Goal: Task Accomplishment & Management: Manage account settings

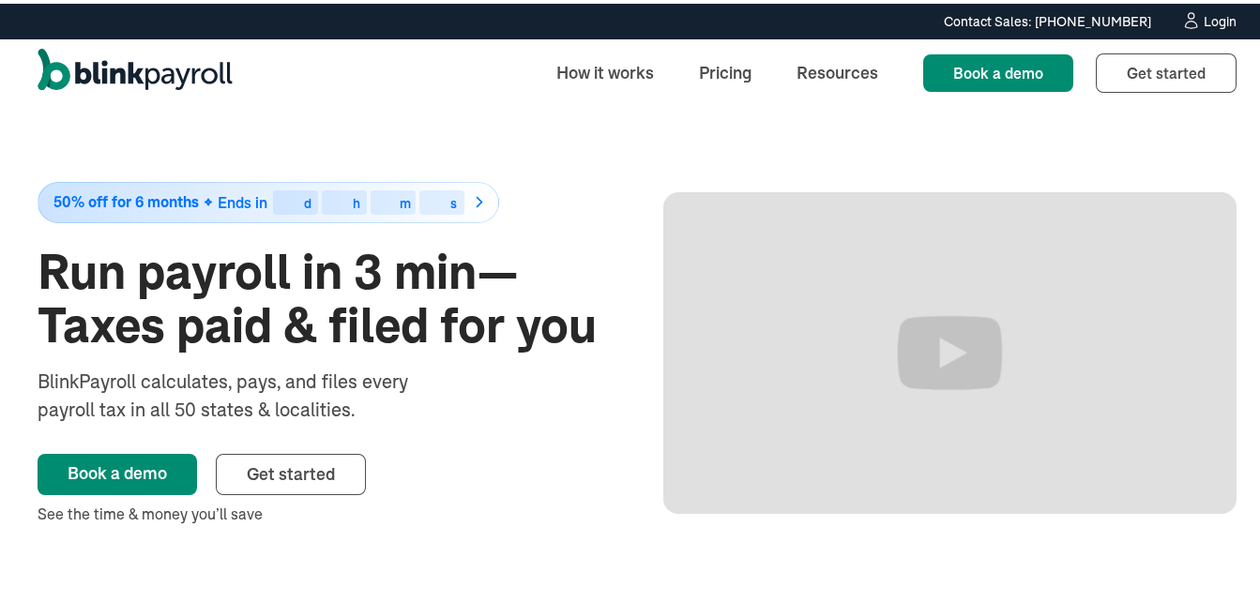
click at [1204, 16] on div "Login" at bounding box center [1220, 17] width 33 height 13
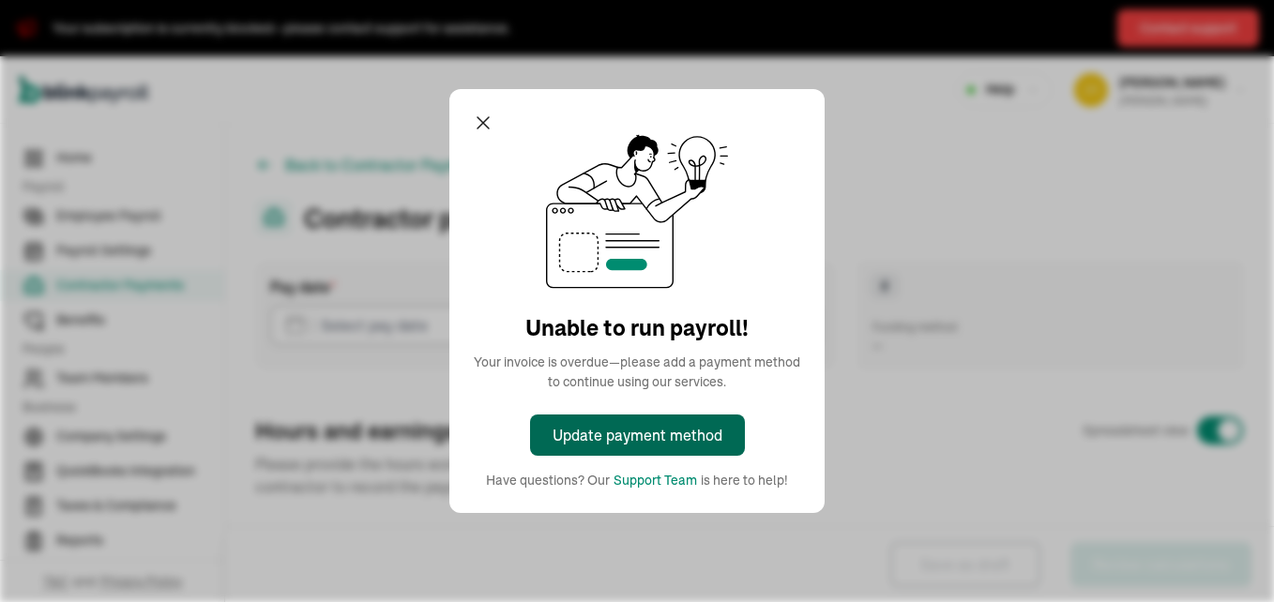
click at [635, 435] on div "Update payment method" at bounding box center [638, 435] width 170 height 23
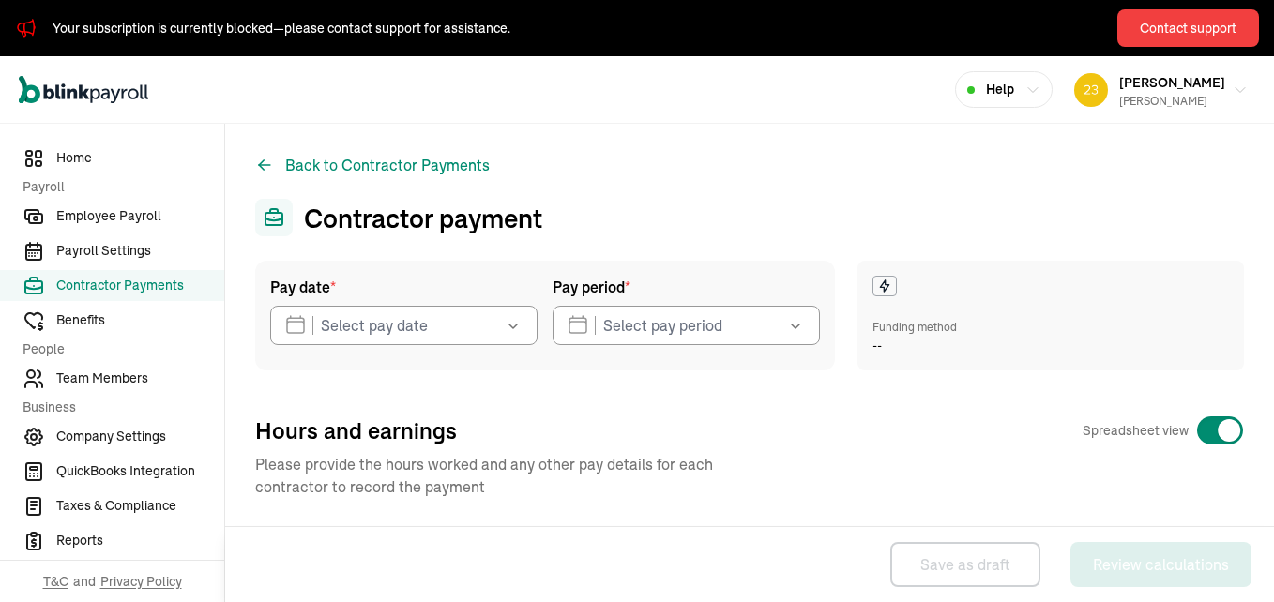
click at [511, 321] on icon "button" at bounding box center [513, 325] width 19 height 19
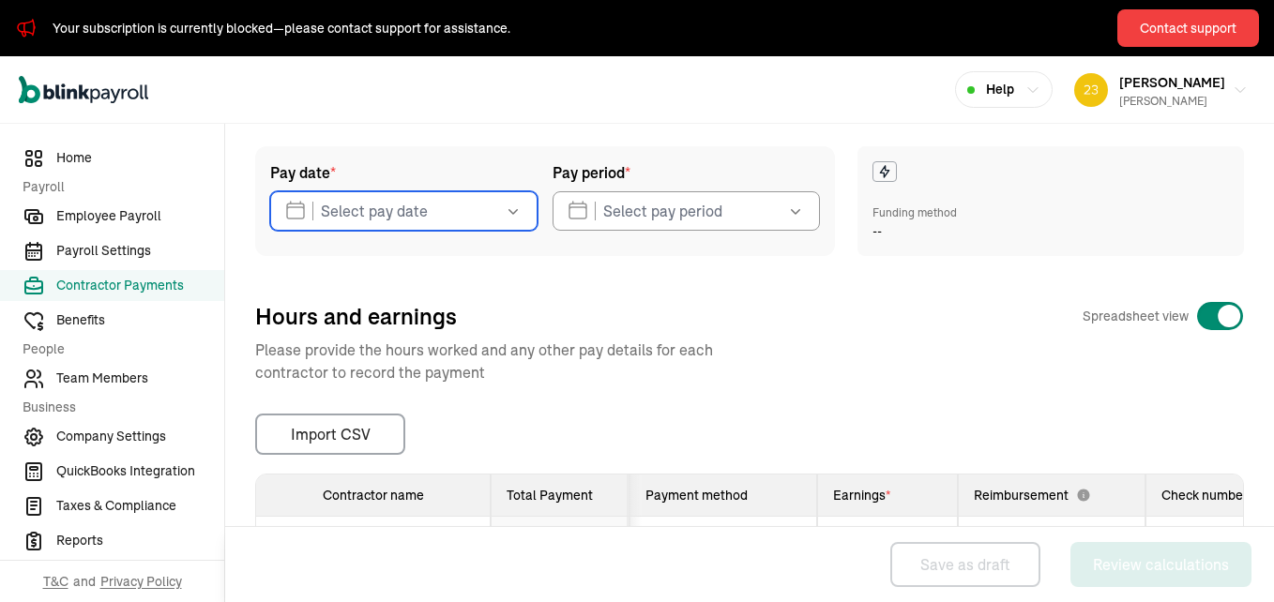
scroll to position [171, 0]
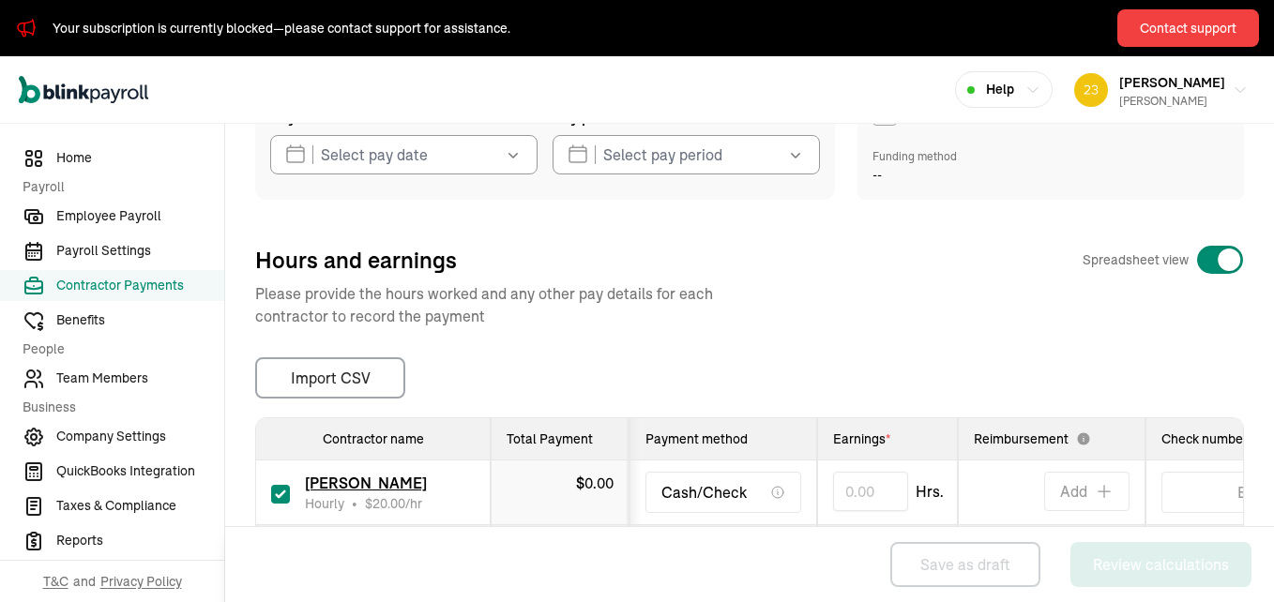
click at [511, 159] on icon "button" at bounding box center [513, 154] width 19 height 19
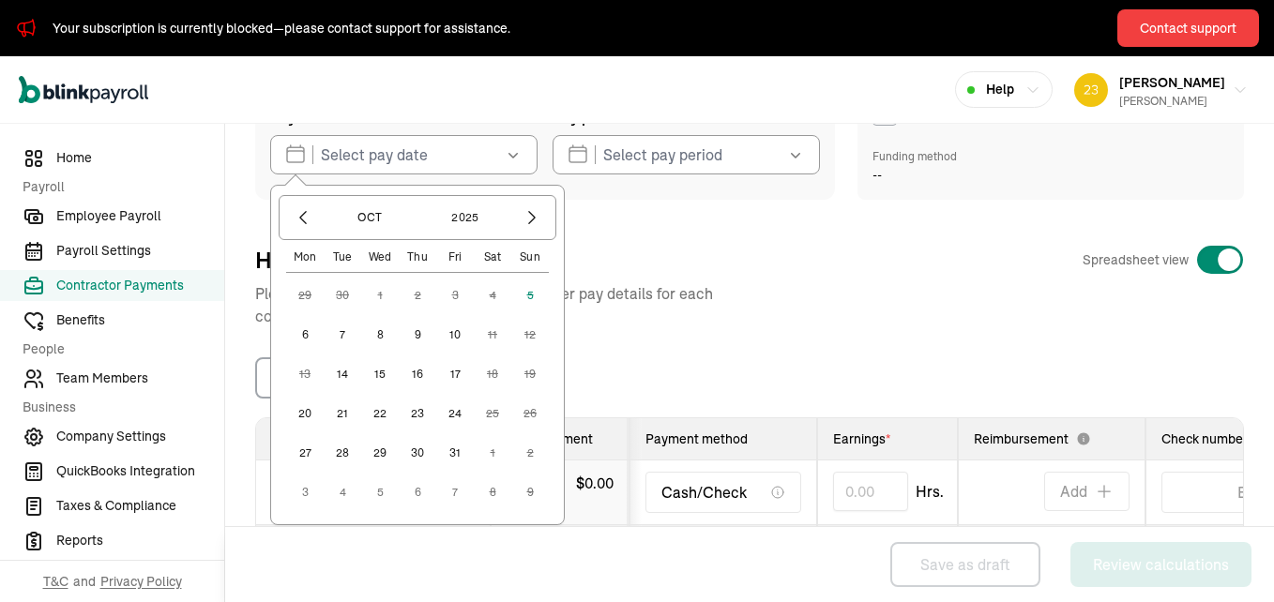
click at [305, 331] on button "6" at bounding box center [305, 335] width 38 height 38
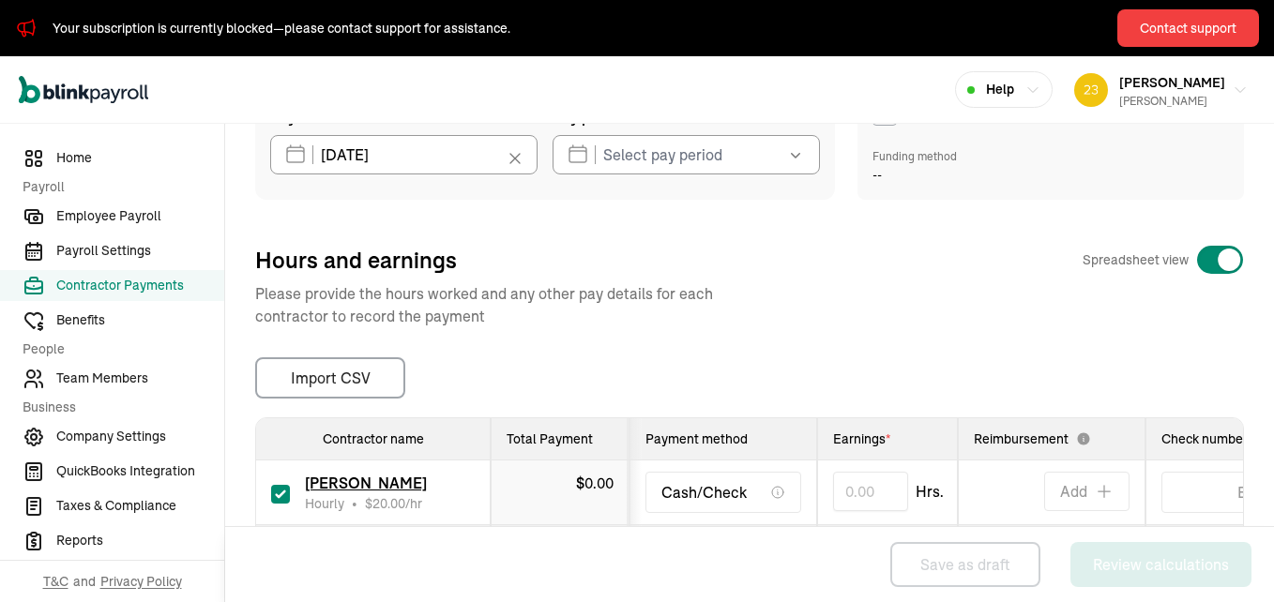
click at [786, 160] on icon "button" at bounding box center [795, 154] width 19 height 19
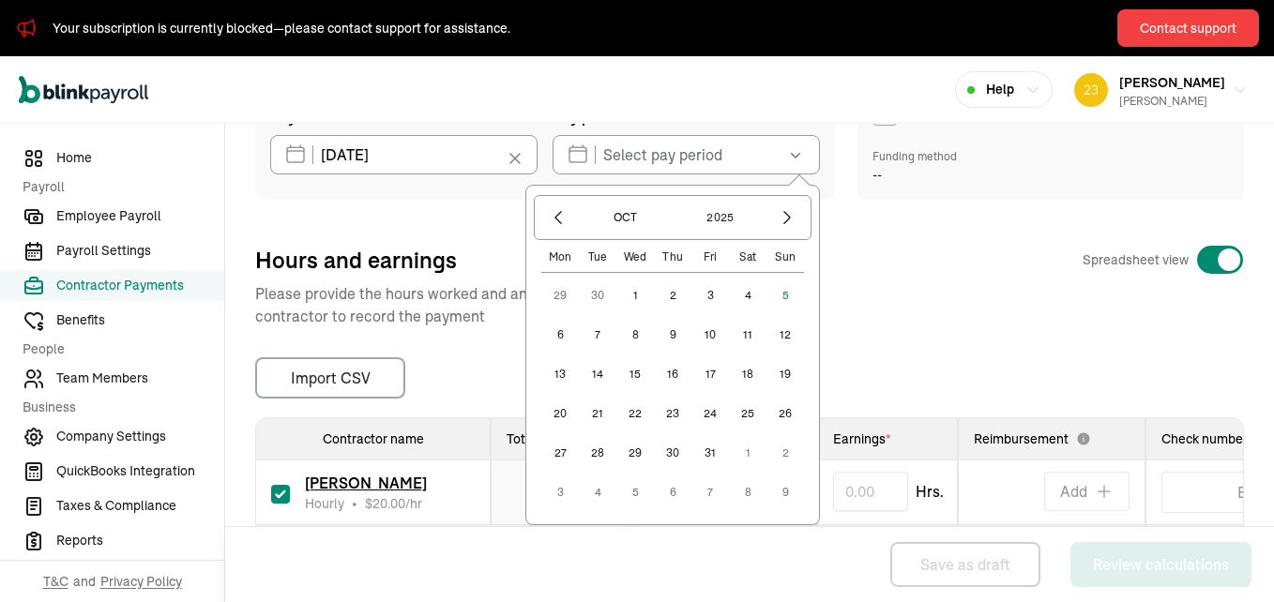
click at [549, 297] on button "29" at bounding box center [560, 296] width 38 height 38
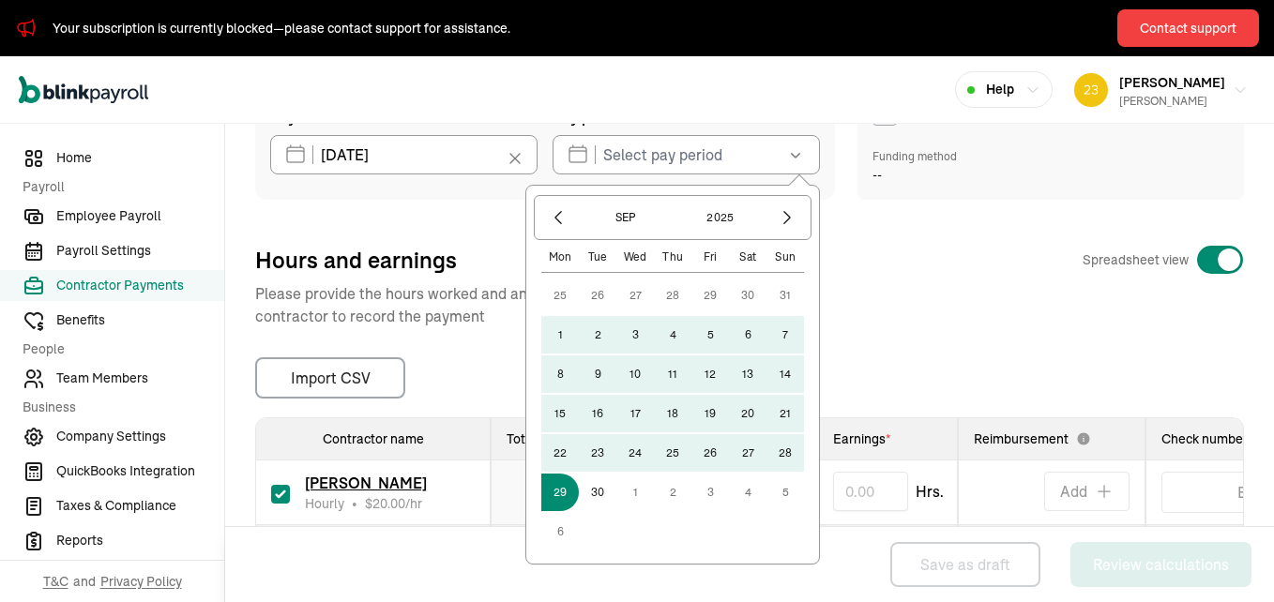
click at [705, 294] on button "29" at bounding box center [711, 296] width 38 height 38
type input "[DATE] ~ [DATE]"
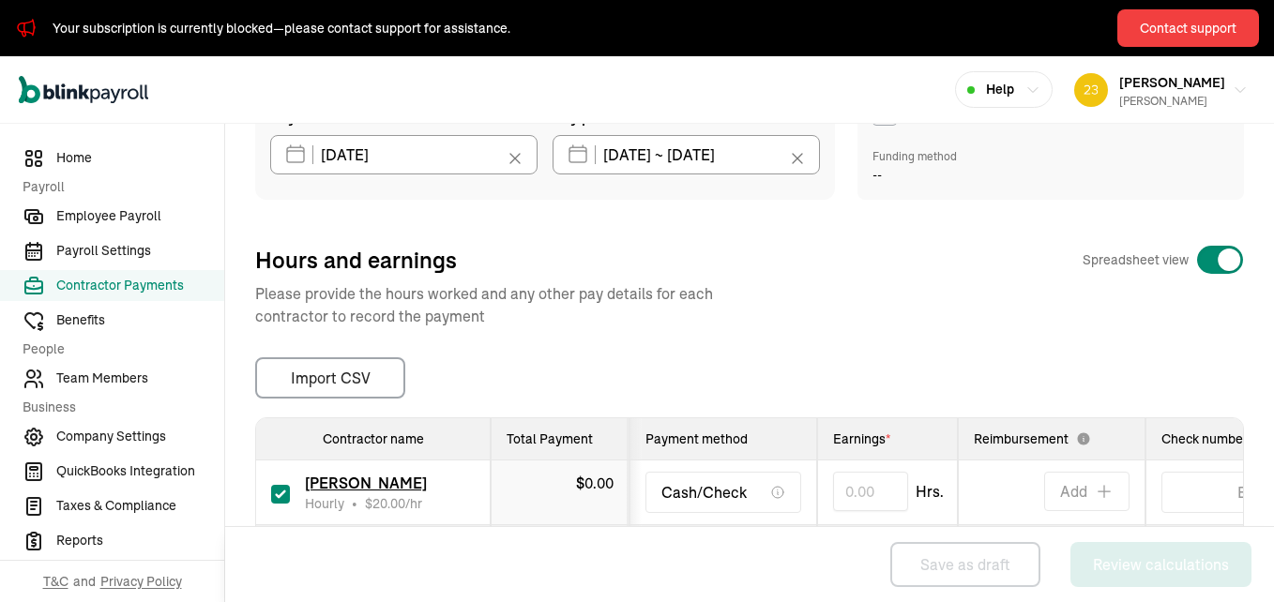
click at [788, 161] on icon at bounding box center [797, 158] width 19 height 19
click at [786, 158] on icon "button" at bounding box center [795, 154] width 19 height 19
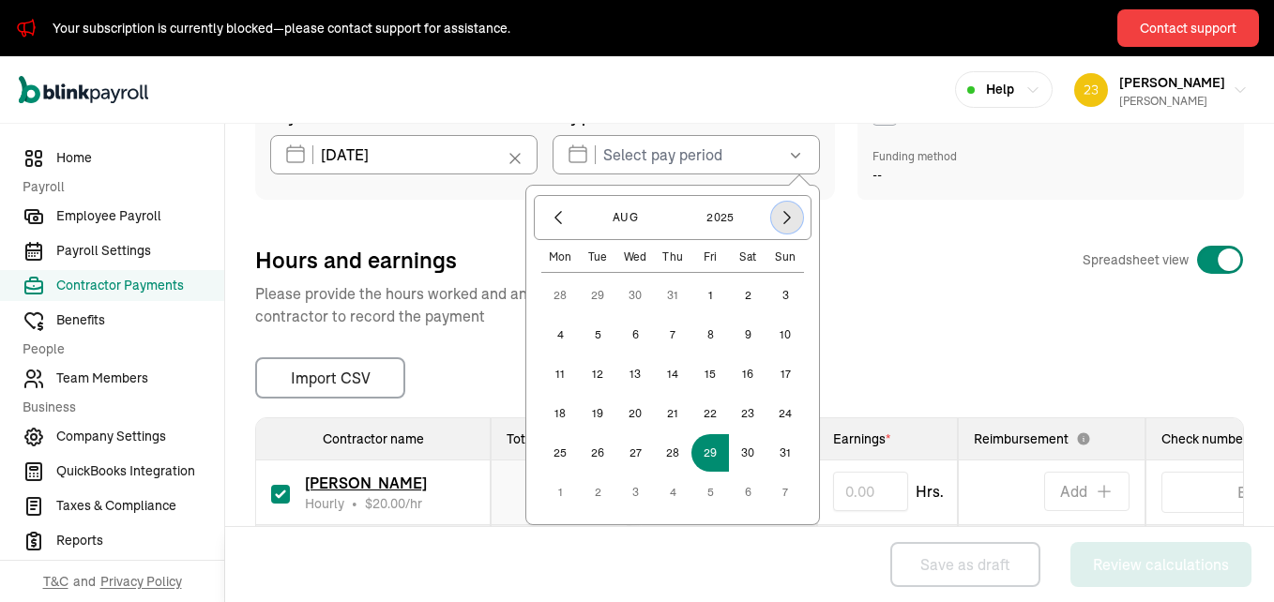
click at [778, 220] on icon "button" at bounding box center [787, 217] width 19 height 19
click at [778, 219] on icon "button" at bounding box center [787, 217] width 19 height 19
click at [549, 294] on button "29" at bounding box center [560, 296] width 38 height 38
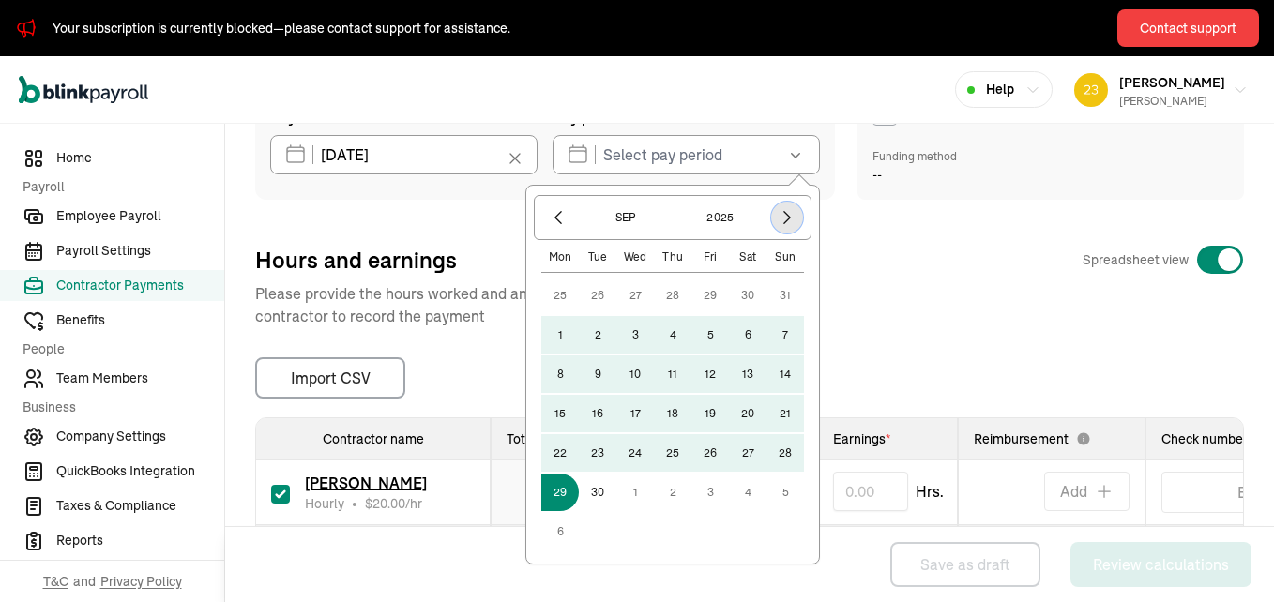
click at [779, 210] on icon "button" at bounding box center [787, 217] width 19 height 19
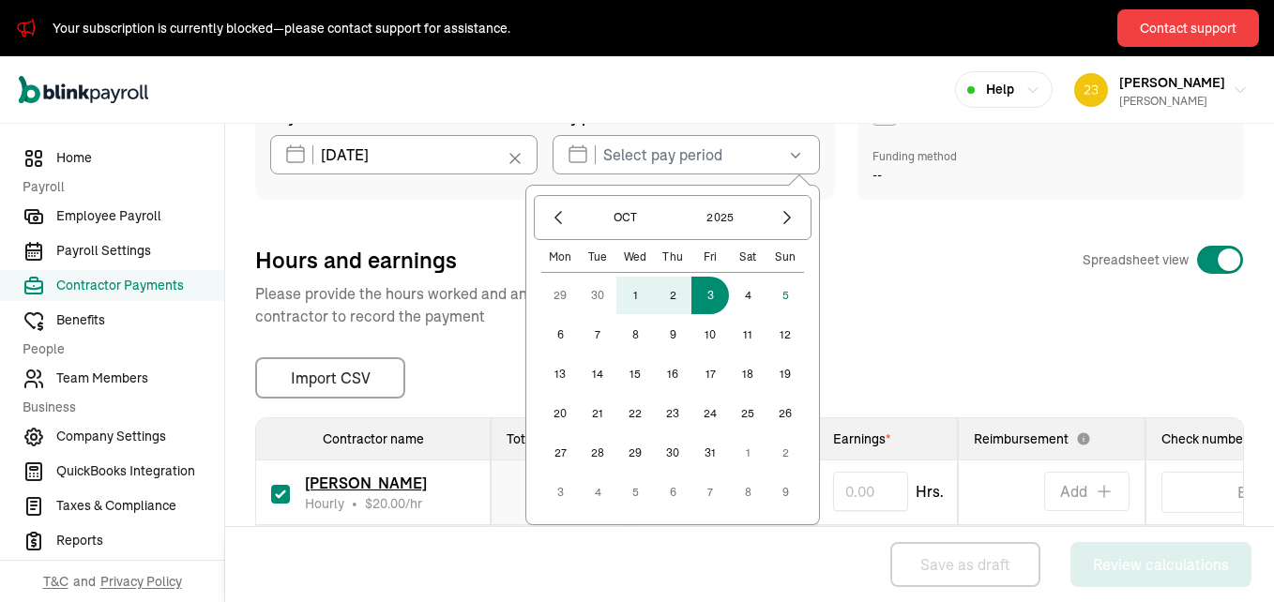
click at [701, 293] on button "3" at bounding box center [711, 296] width 38 height 38
type input "[DATE] ~ [DATE]"
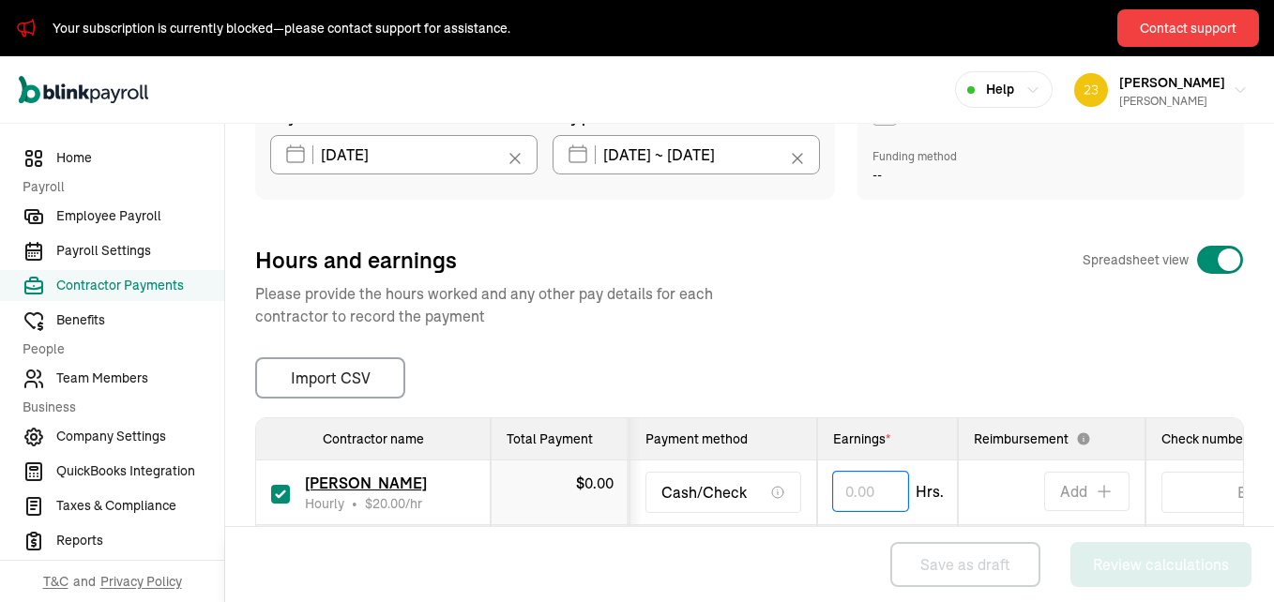
click at [847, 488] on input "text" at bounding box center [870, 491] width 75 height 39
click at [924, 328] on div "Pay date * [DATE] [DATE] Mon Tue Wed Thu Fri Sat Sun 29 30 1 2 3 4 5 6 7 8 9 10…" at bounding box center [749, 342] width 989 height 504
type input "17.50"
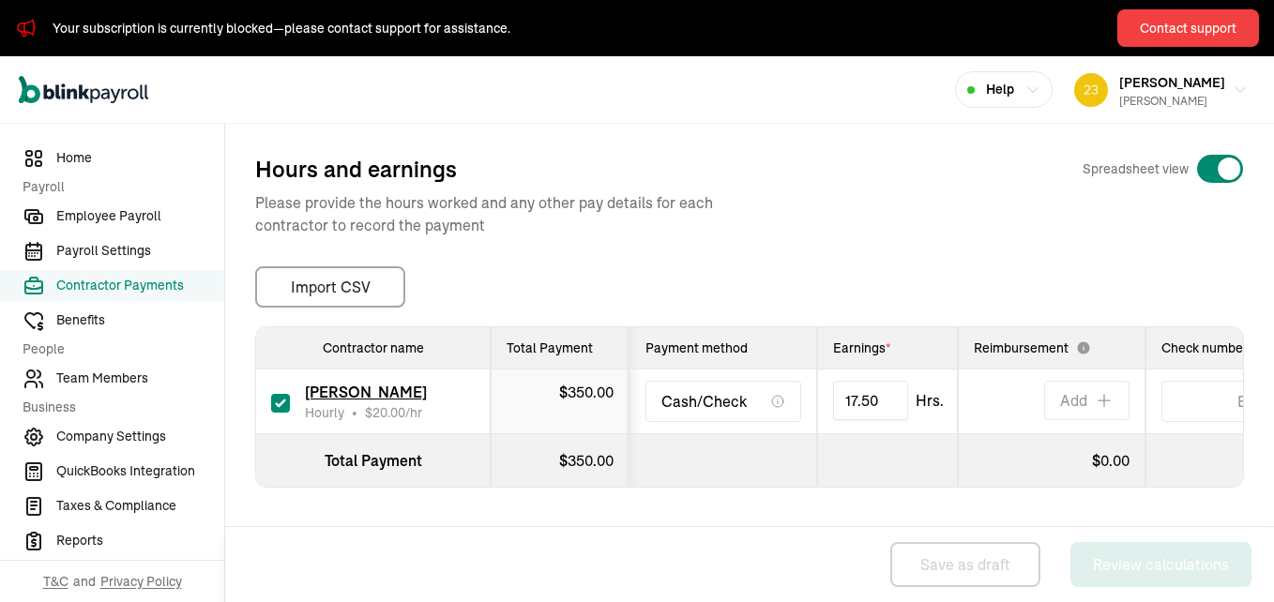
scroll to position [282, 0]
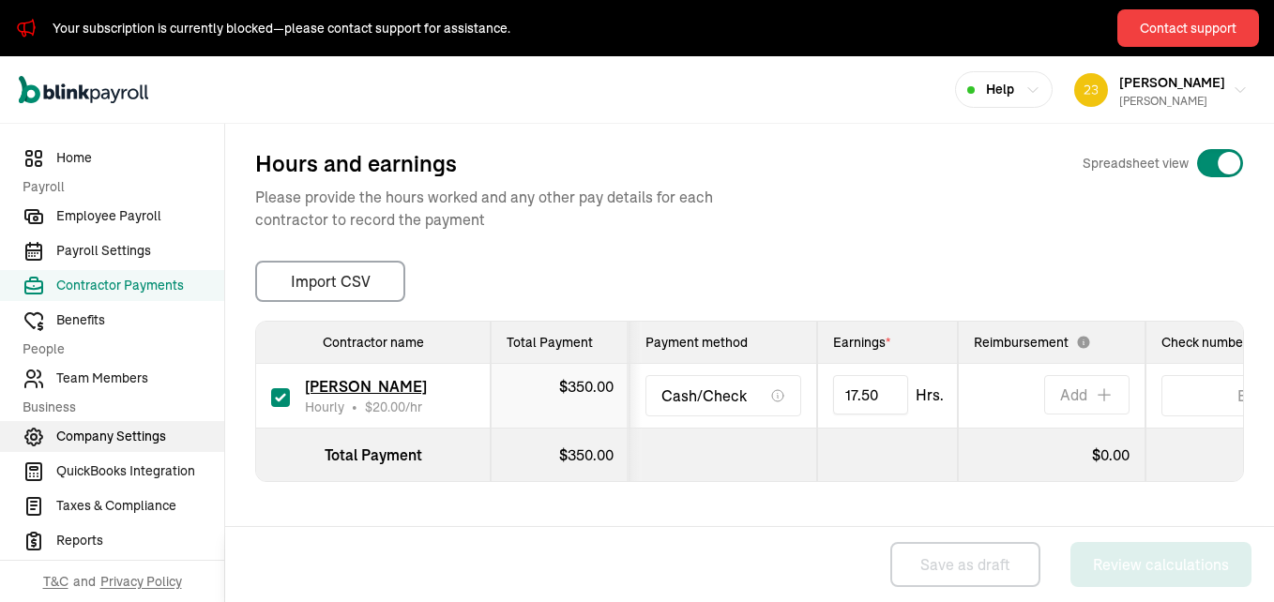
click at [128, 433] on span "Company Settings" at bounding box center [140, 437] width 168 height 20
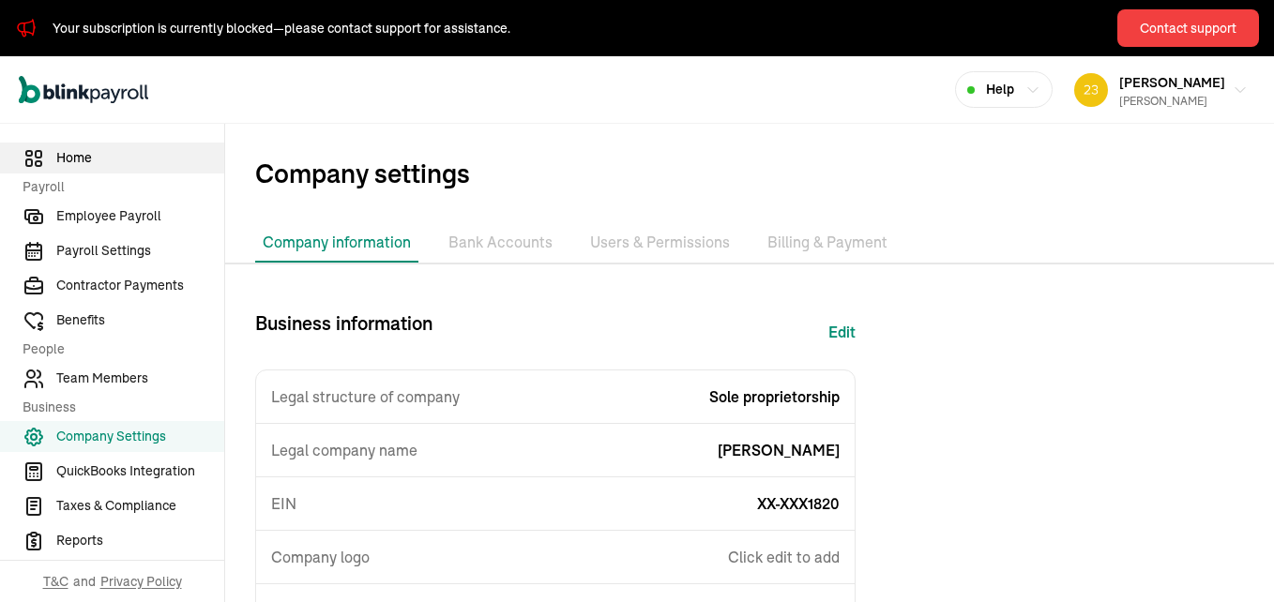
click at [70, 157] on span "Home" at bounding box center [140, 158] width 168 height 20
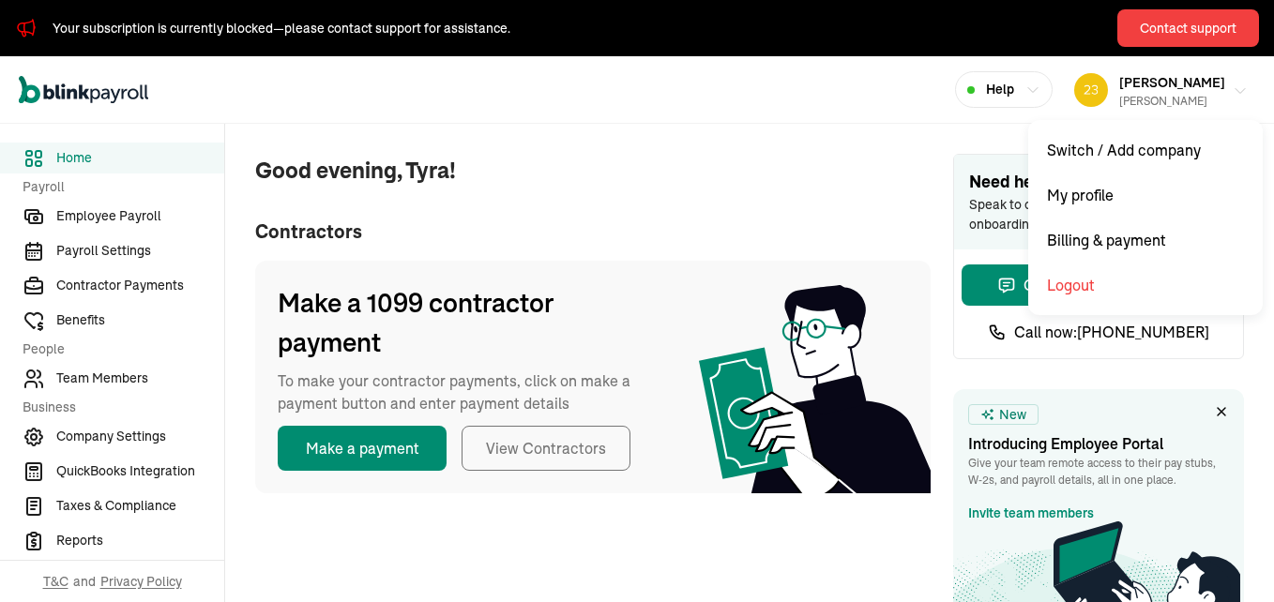
click at [1233, 92] on icon "button" at bounding box center [1240, 91] width 15 height 15
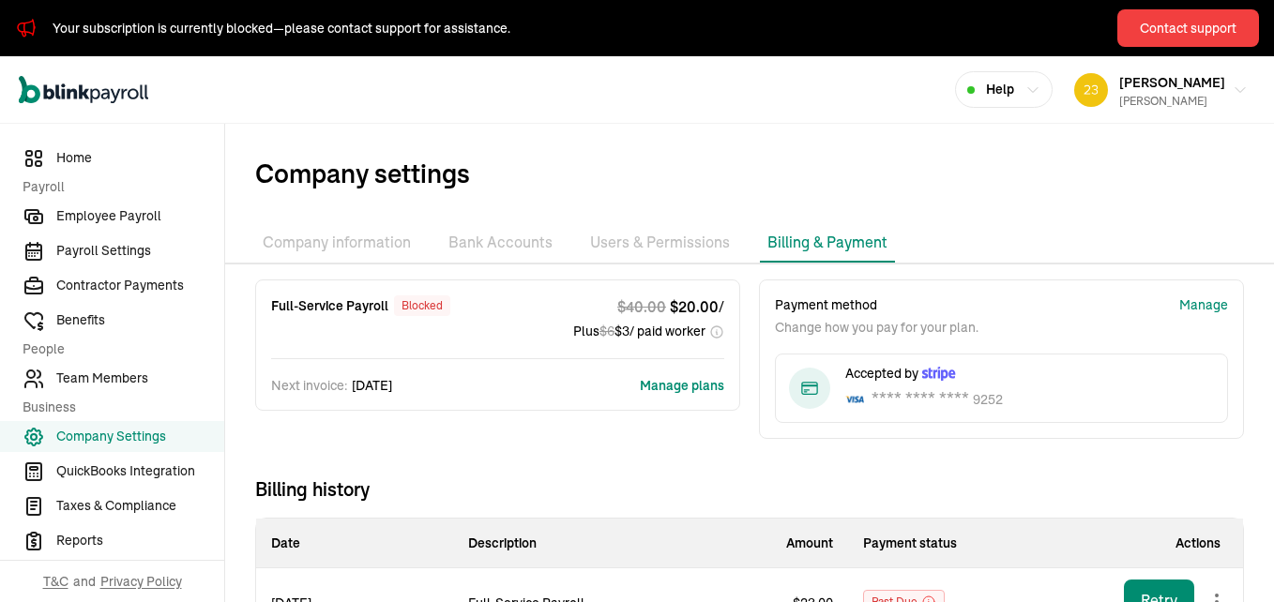
click at [444, 307] on div "blocked" at bounding box center [422, 306] width 56 height 21
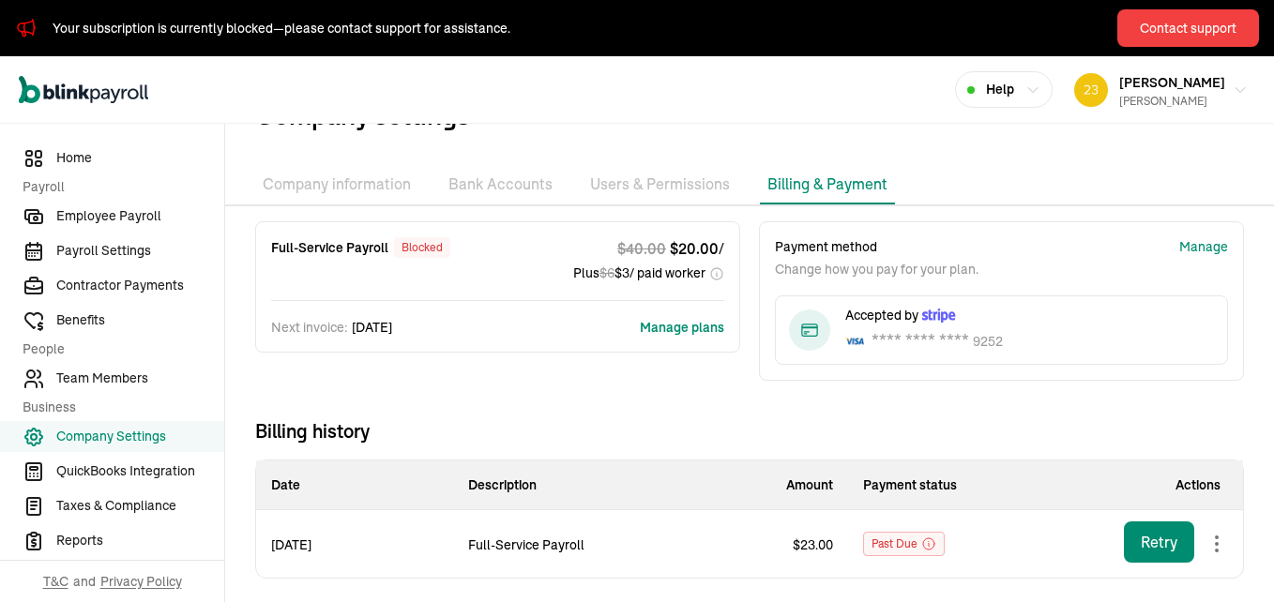
scroll to position [65, 0]
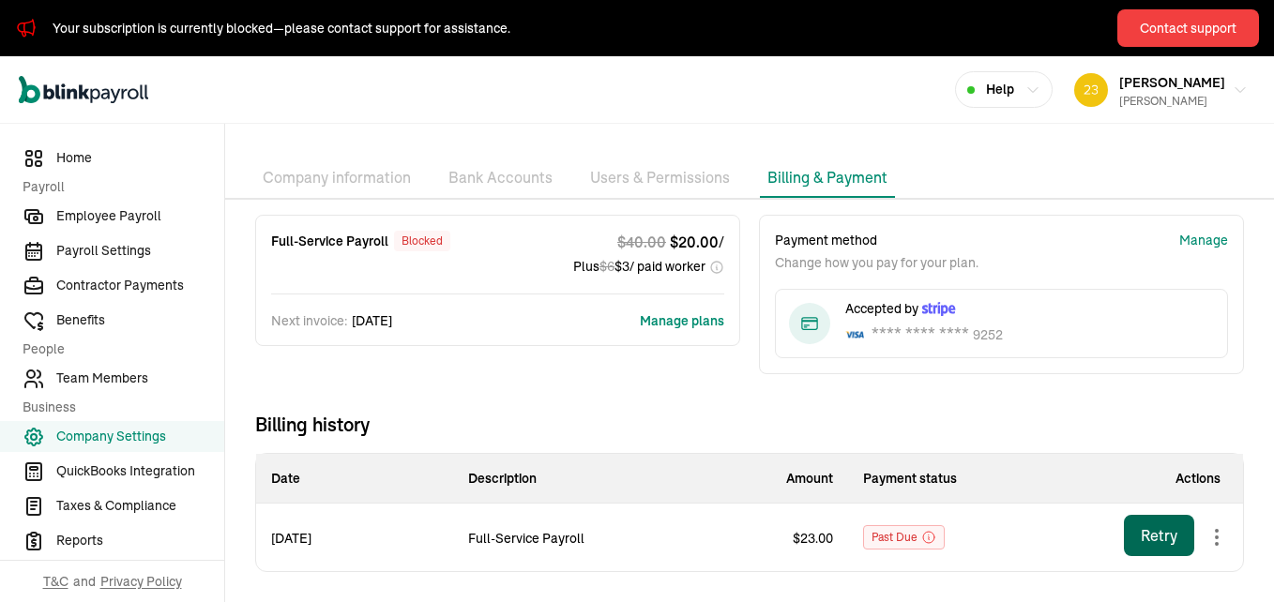
click at [1141, 540] on div "Retry" at bounding box center [1159, 536] width 37 height 23
click at [1145, 527] on div "Retry" at bounding box center [1159, 536] width 37 height 23
click at [886, 542] on span "Past due" at bounding box center [895, 537] width 46 height 23
click at [1188, 233] on div "Manage" at bounding box center [1204, 241] width 49 height 20
click at [1141, 528] on div "Retry" at bounding box center [1159, 536] width 37 height 23
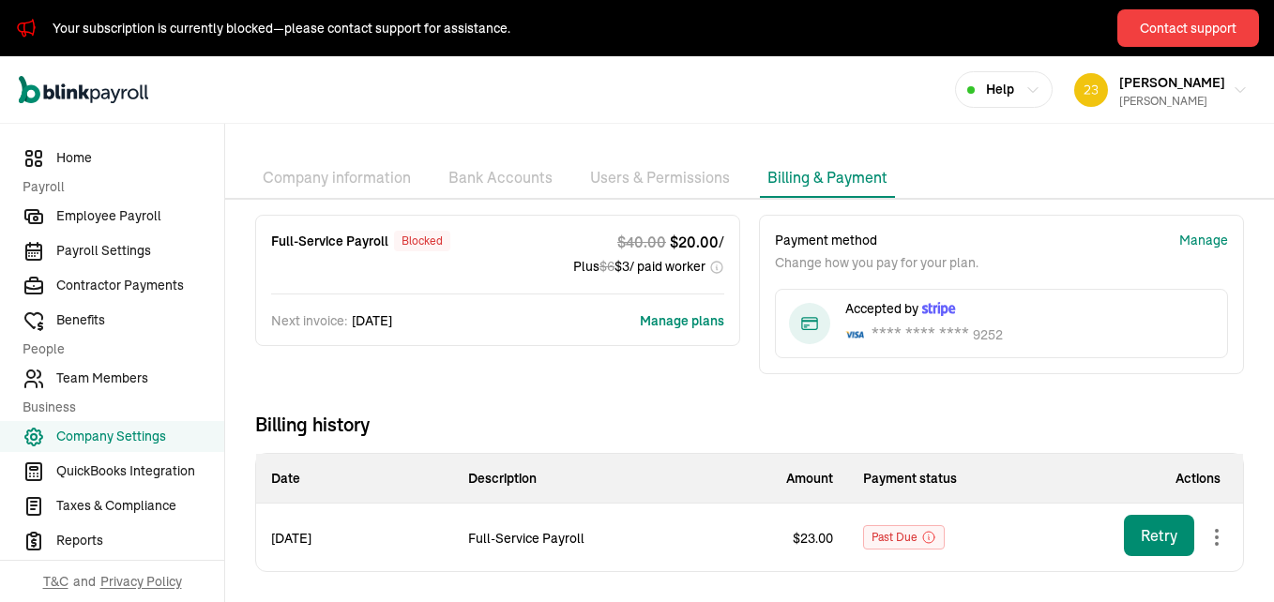
click at [513, 176] on li "Bank Accounts" at bounding box center [500, 178] width 119 height 39
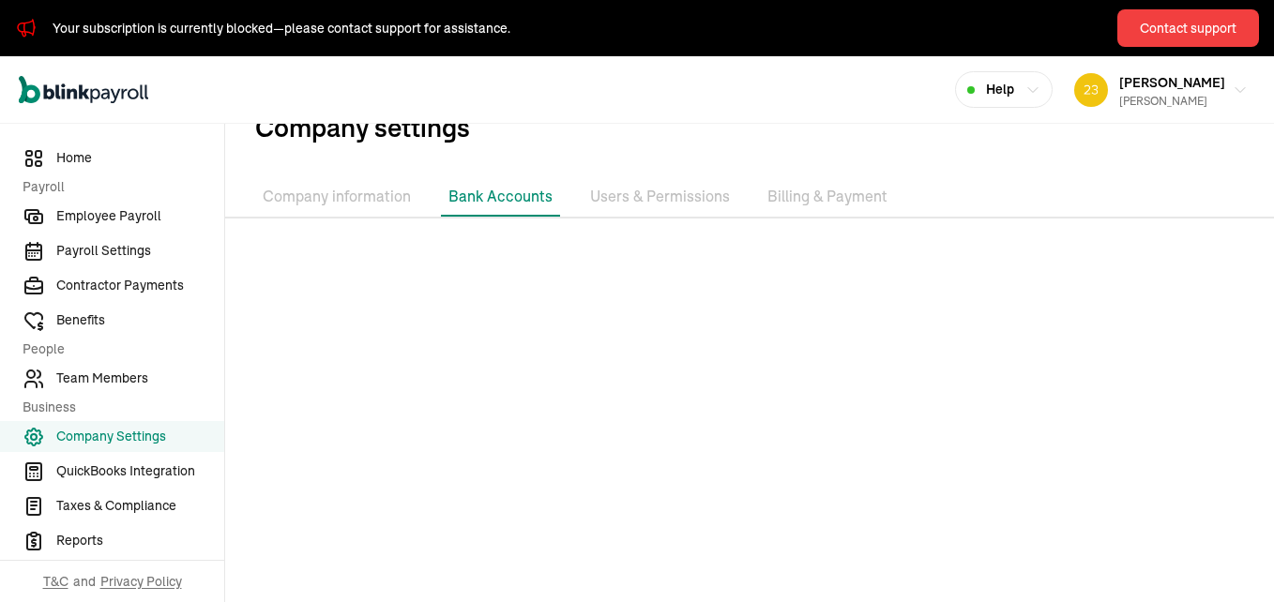
scroll to position [101, 0]
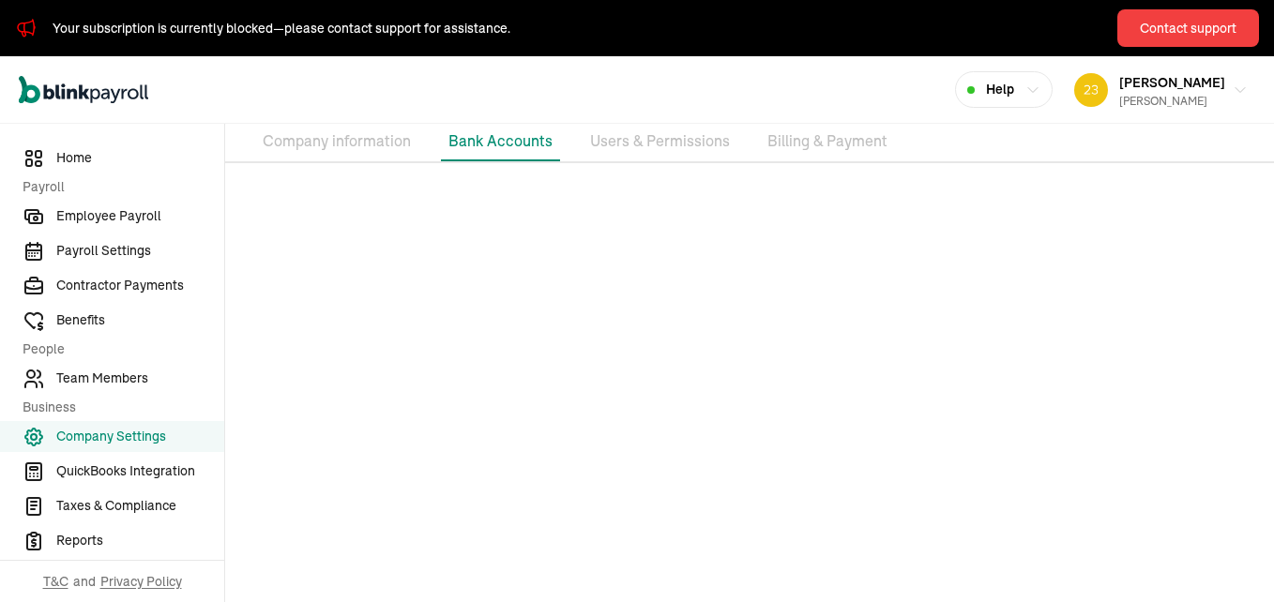
click at [655, 140] on li "Users & Permissions" at bounding box center [660, 141] width 155 height 39
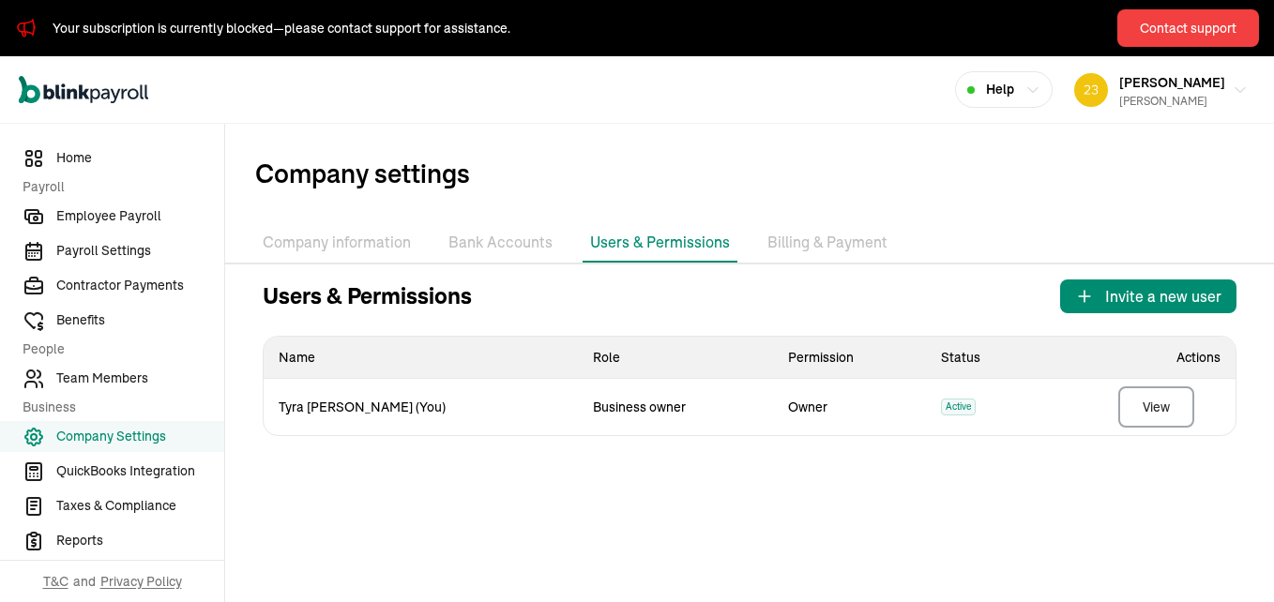
click at [815, 242] on li "Billing & Payment" at bounding box center [827, 242] width 135 height 39
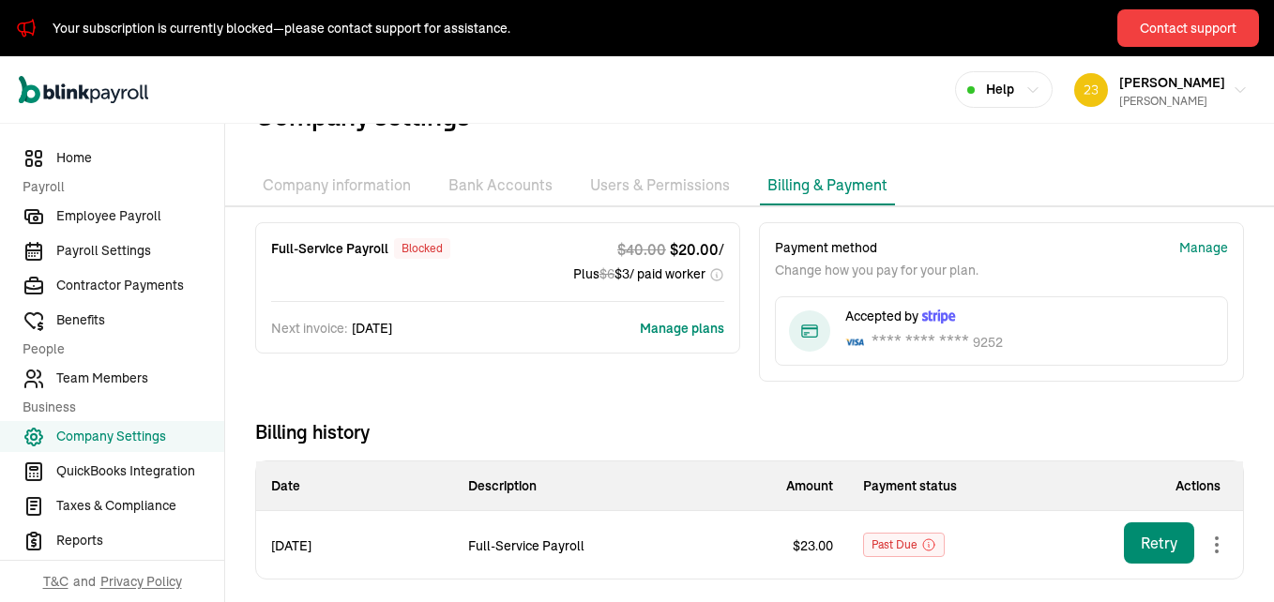
scroll to position [65, 0]
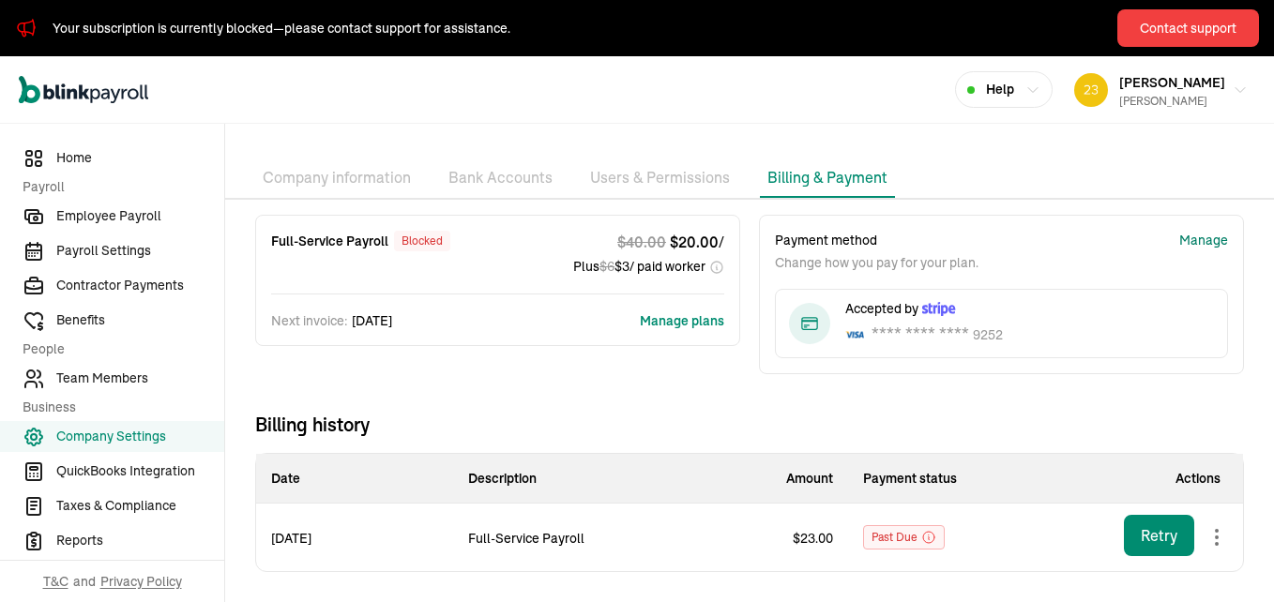
click at [1184, 242] on div "Manage" at bounding box center [1204, 241] width 49 height 20
click at [1141, 535] on div "Retry" at bounding box center [1159, 536] width 37 height 23
click at [667, 318] on button "Manage plans" at bounding box center [682, 321] width 84 height 19
click at [417, 238] on div "blocked" at bounding box center [422, 241] width 56 height 21
click at [1149, 536] on div "Retry" at bounding box center [1159, 536] width 37 height 23
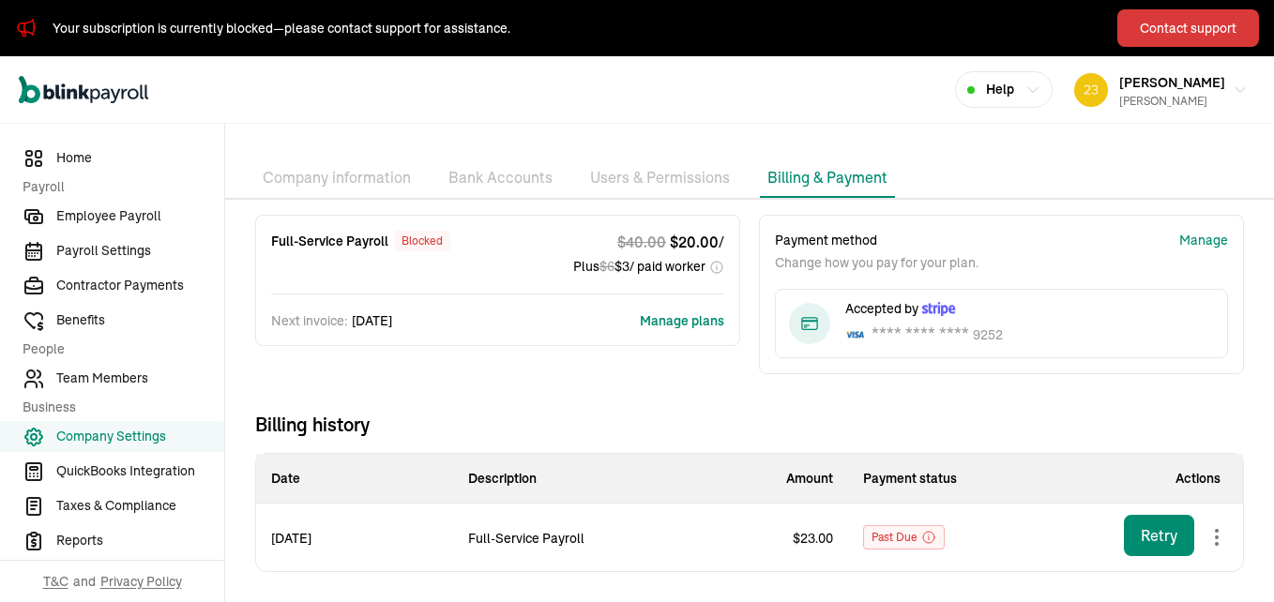
click at [1178, 27] on div "Contact support" at bounding box center [1188, 29] width 97 height 20
click at [786, 35] on div "Your subscription is currently blocked—please contact support for assistance. C…" at bounding box center [637, 28] width 1274 height 56
click at [672, 100] on div "Open main menu Help [PERSON_NAME] [PERSON_NAME]" at bounding box center [637, 90] width 1274 height 68
drag, startPoint x: 639, startPoint y: 84, endPoint x: 648, endPoint y: 83, distance: 9.4
click at [642, 83] on div "Open main menu Help [PERSON_NAME] [PERSON_NAME]" at bounding box center [637, 90] width 1274 height 68
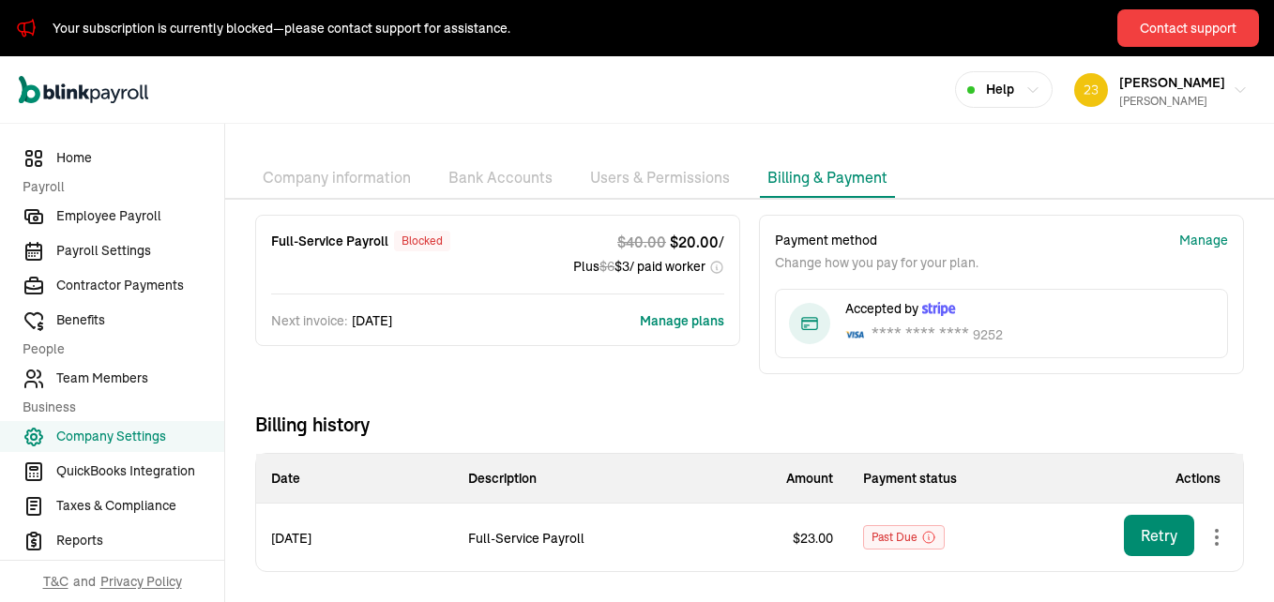
drag, startPoint x: 607, startPoint y: 92, endPoint x: 588, endPoint y: 84, distance: 20.2
click at [607, 91] on div "Open main menu Help [PERSON_NAME] [PERSON_NAME]" at bounding box center [637, 90] width 1274 height 68
click at [70, 150] on span "Home" at bounding box center [140, 158] width 168 height 20
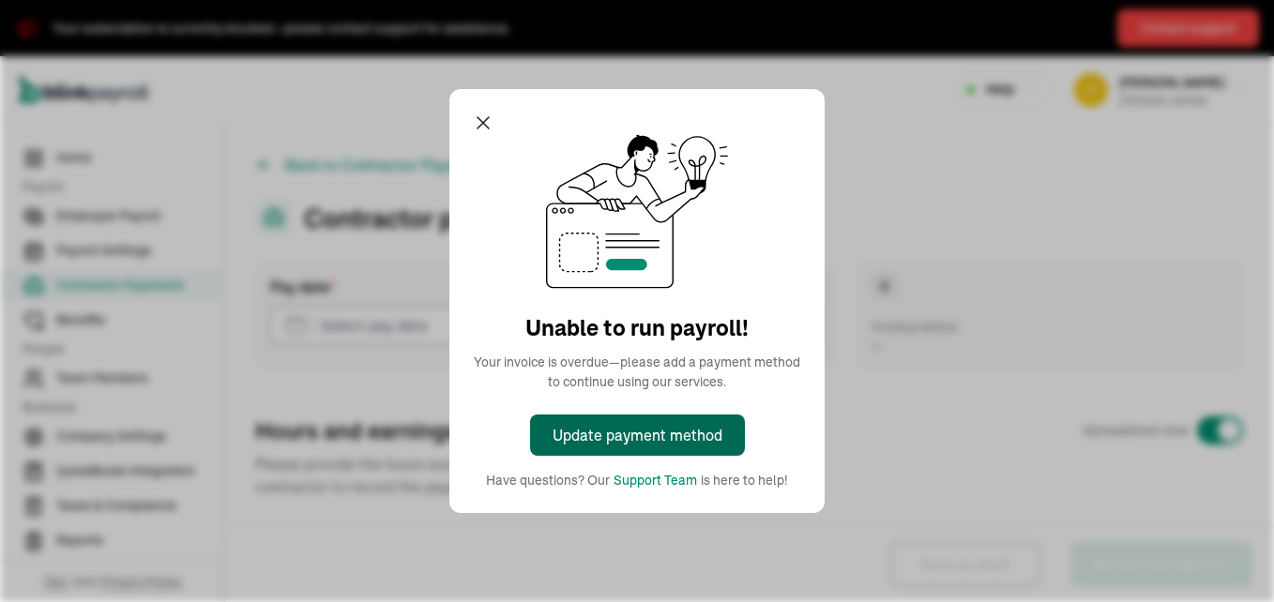
click at [677, 426] on div "Update payment method" at bounding box center [638, 435] width 170 height 23
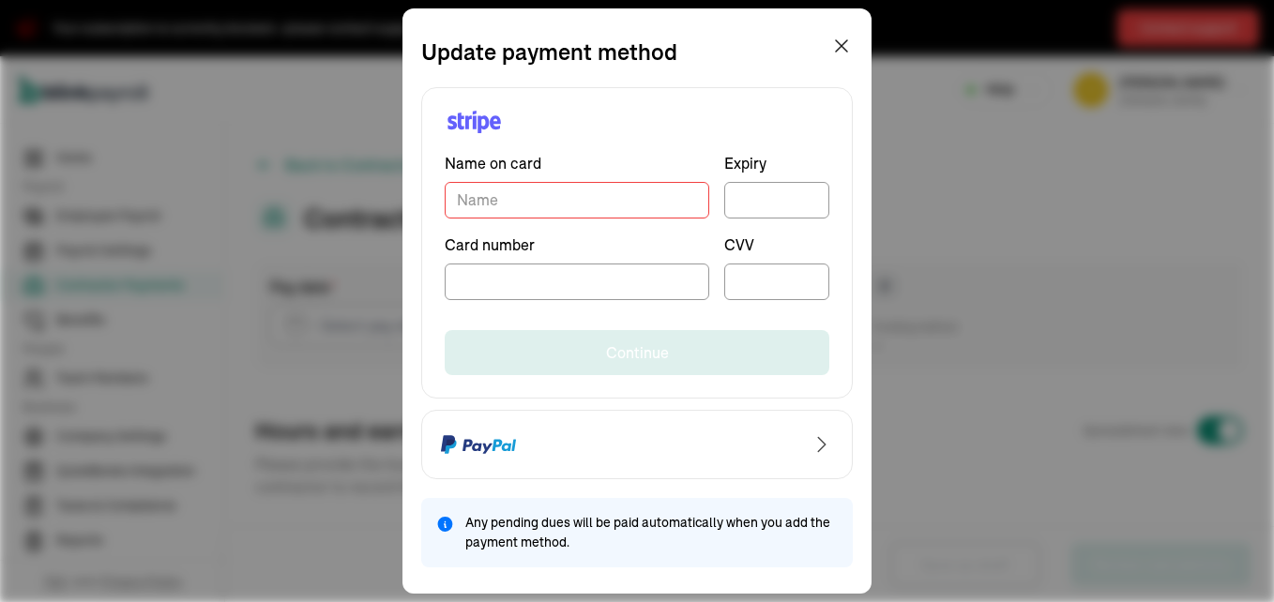
click at [524, 201] on input "TextInput" at bounding box center [577, 200] width 265 height 37
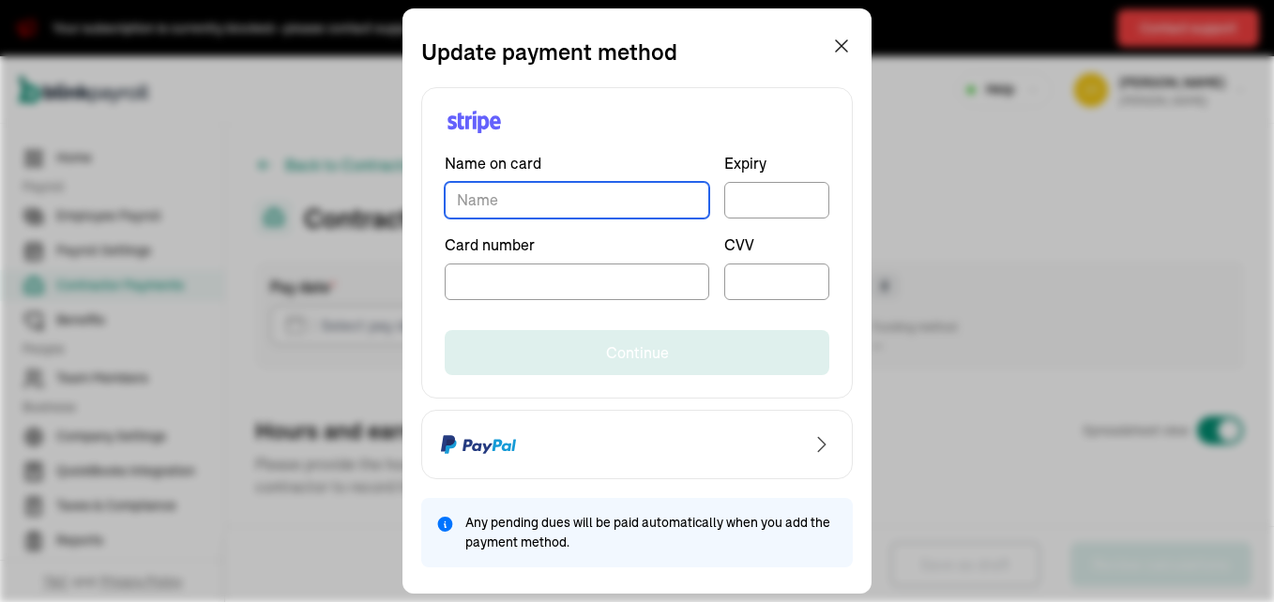
click at [485, 197] on input "TextInput" at bounding box center [577, 200] width 265 height 37
type input "Tyra [PERSON_NAME]"
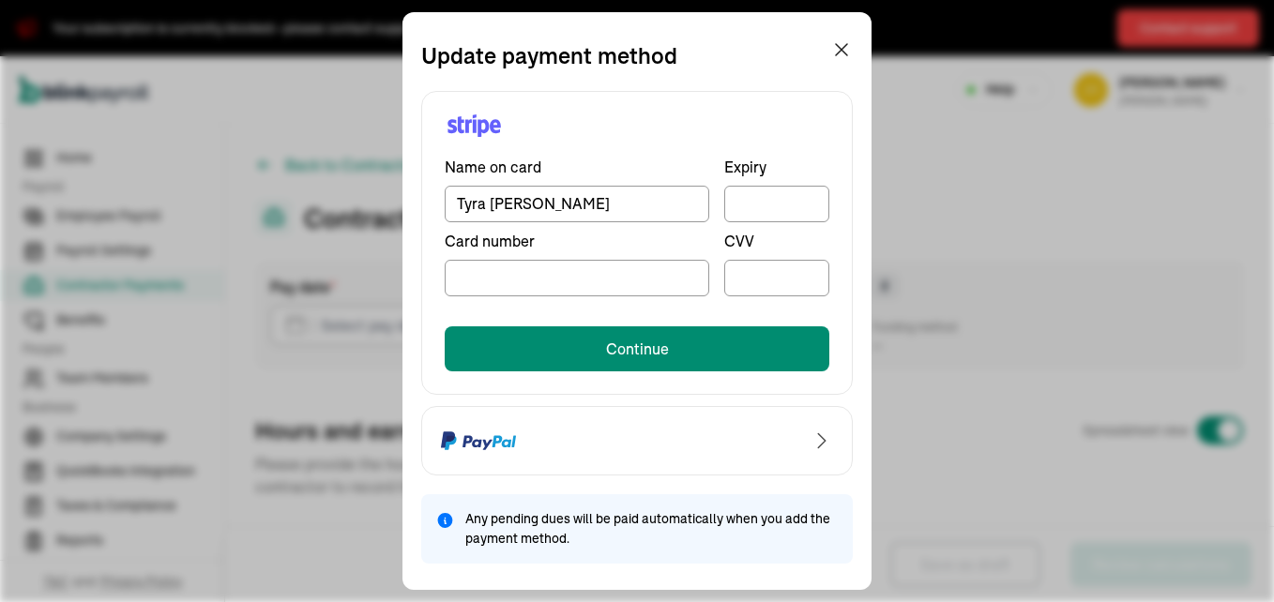
click at [692, 96] on div "Name on card [PERSON_NAME] [PERSON_NAME] Expiry Card number CVV Continue" at bounding box center [637, 243] width 432 height 304
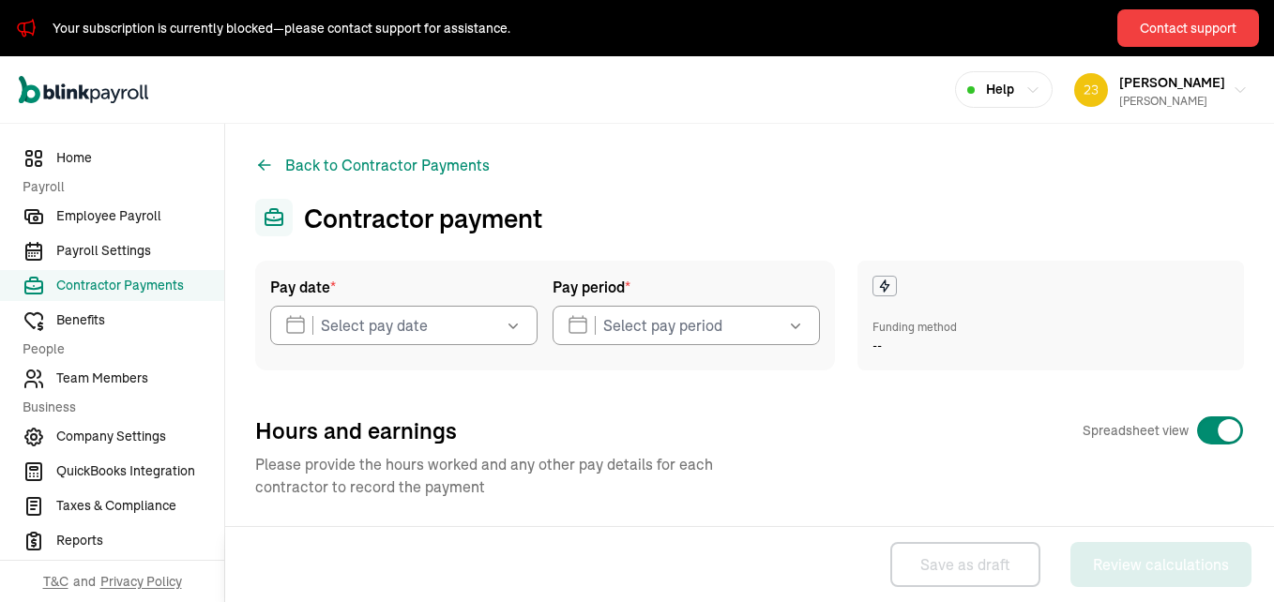
click at [707, 160] on div "Back to Contractor Payments Contractor payment Pay date * [DATE] Mon Tue Wed Th…" at bounding box center [749, 497] width 1049 height 746
click at [279, 214] on icon at bounding box center [274, 219] width 17 height 12
click at [1175, 20] on div "Contact support" at bounding box center [1188, 29] width 97 height 20
click at [1197, 23] on div "Contact support" at bounding box center [1188, 29] width 97 height 20
click at [85, 215] on span "Employee Payroll" at bounding box center [140, 216] width 168 height 20
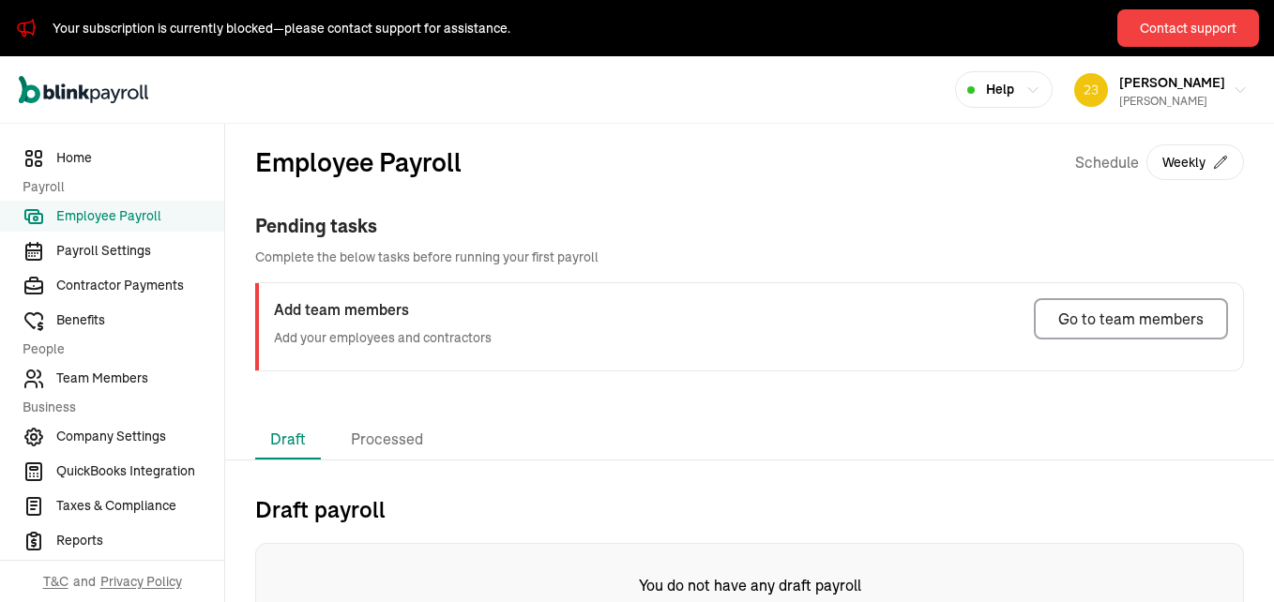
click at [71, 213] on span "Employee Payroll" at bounding box center [140, 216] width 168 height 20
click at [60, 252] on span "Payroll Settings" at bounding box center [140, 251] width 168 height 20
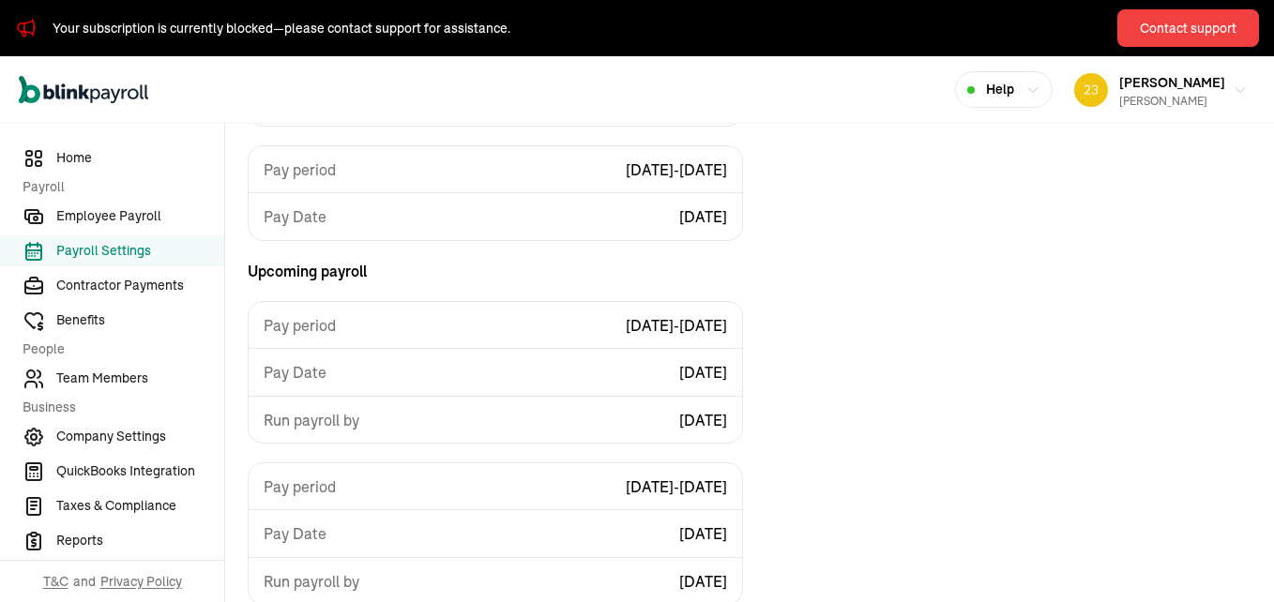
scroll to position [1045, 0]
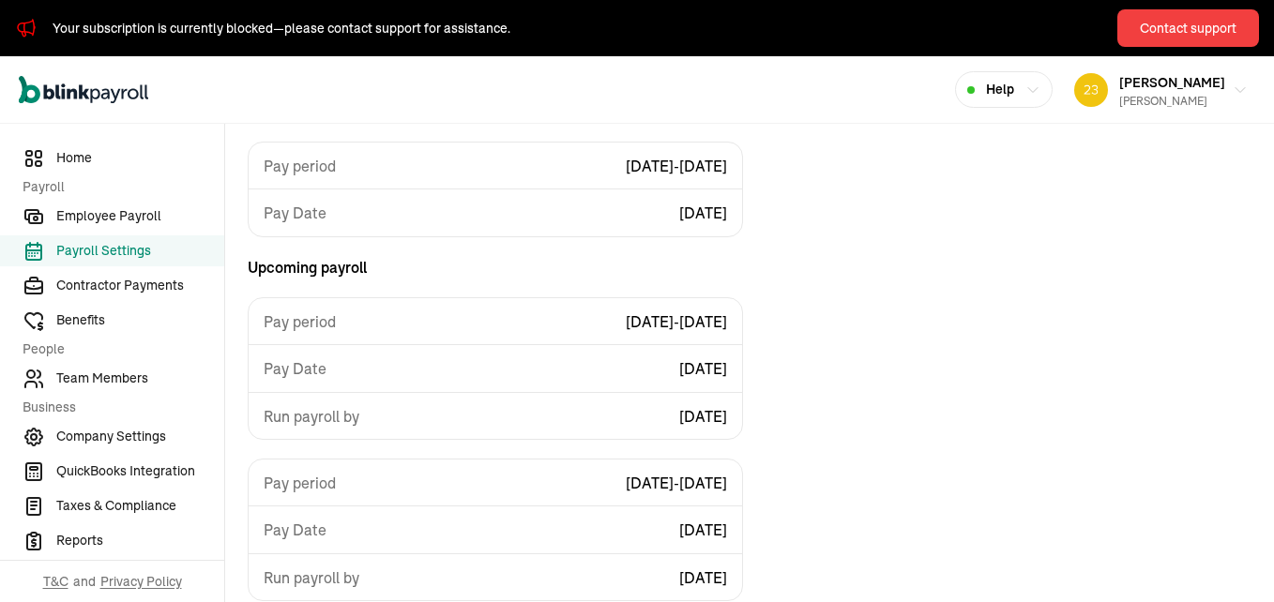
click at [75, 244] on span "Payroll Settings" at bounding box center [140, 251] width 168 height 20
click at [55, 218] on link "Employee Payroll" at bounding box center [112, 216] width 224 height 31
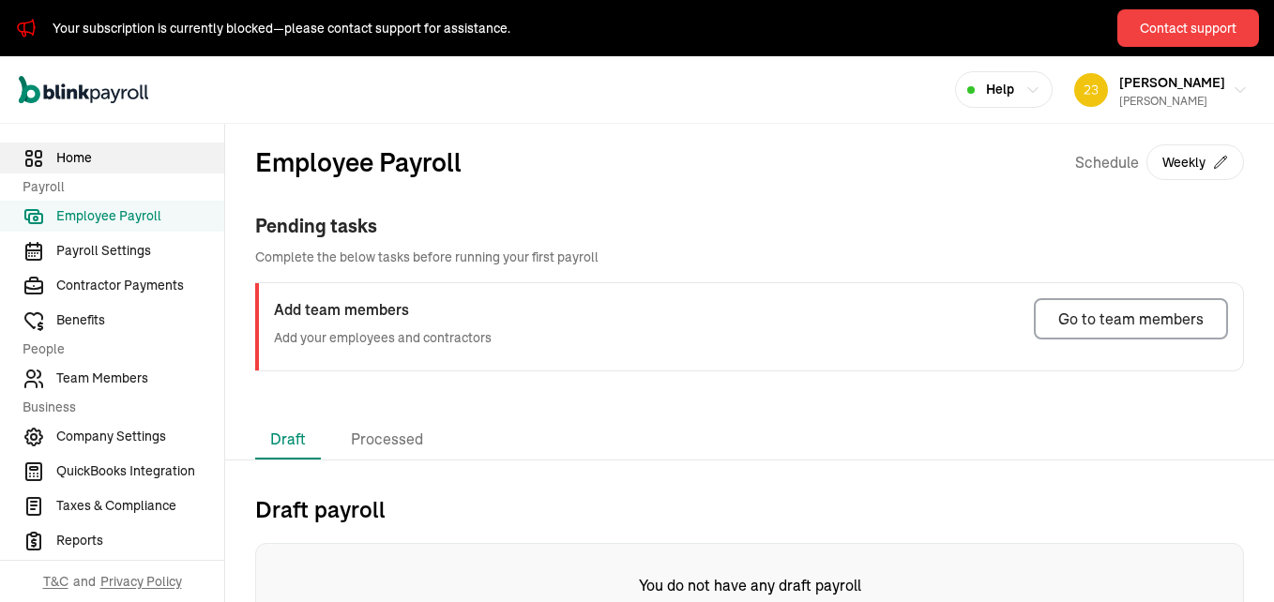
click at [69, 160] on span "Home" at bounding box center [140, 158] width 168 height 20
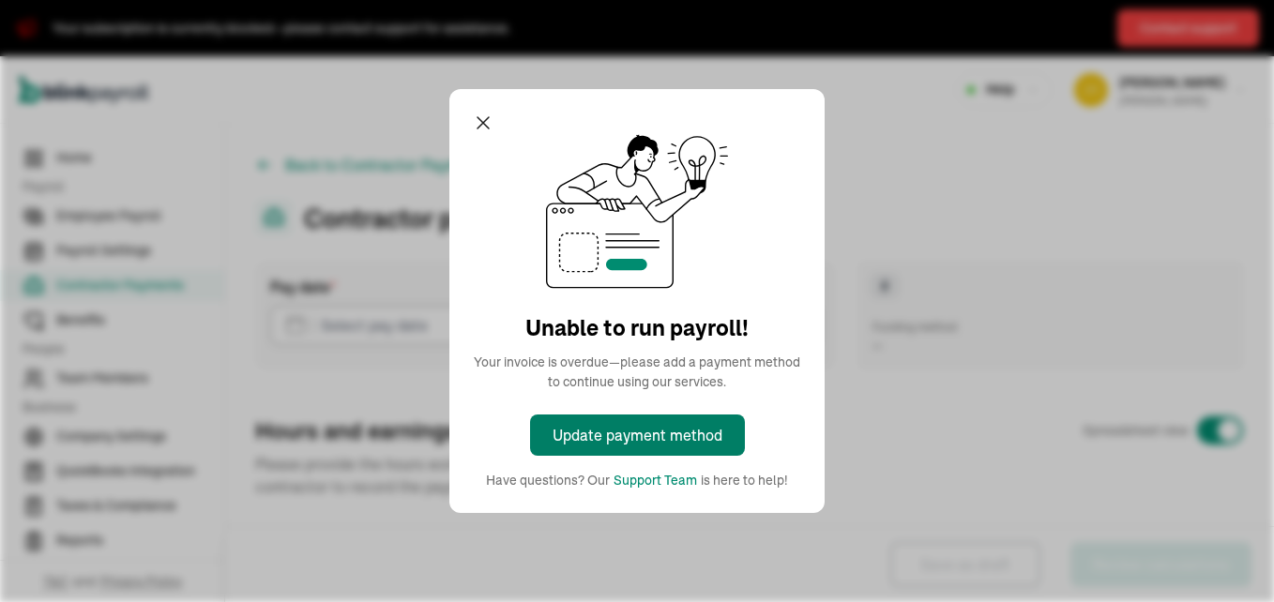
click at [675, 434] on div "Update payment method" at bounding box center [638, 435] width 170 height 23
click at [635, 435] on div "Update payment method" at bounding box center [638, 435] width 170 height 23
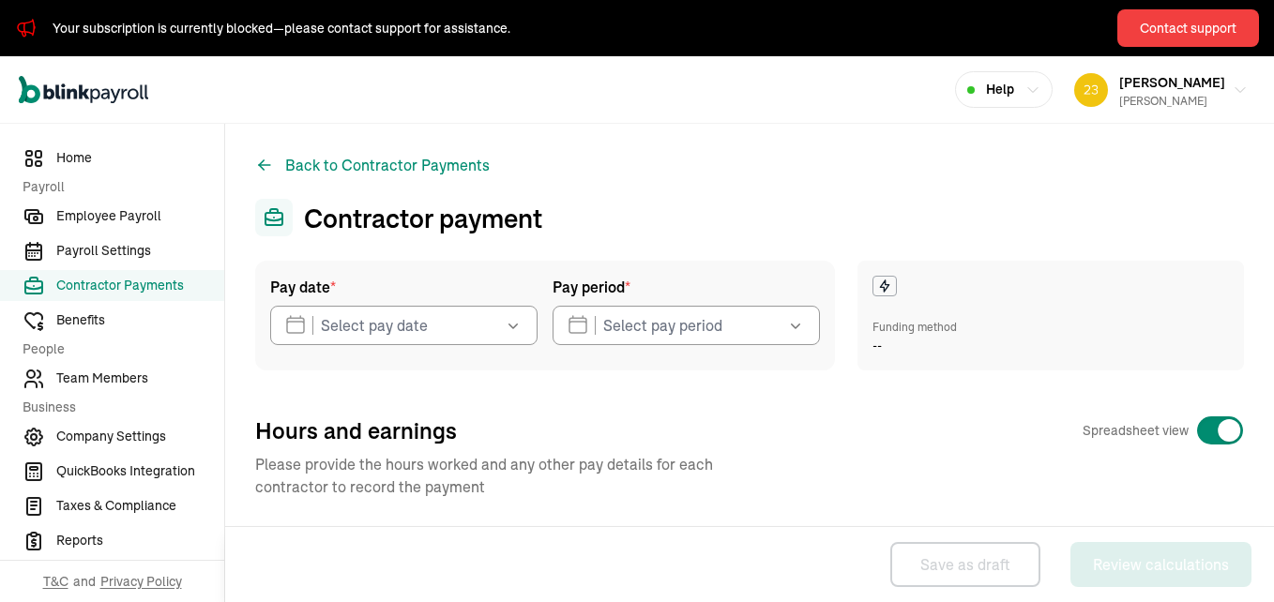
click at [511, 321] on icon "button" at bounding box center [513, 325] width 19 height 19
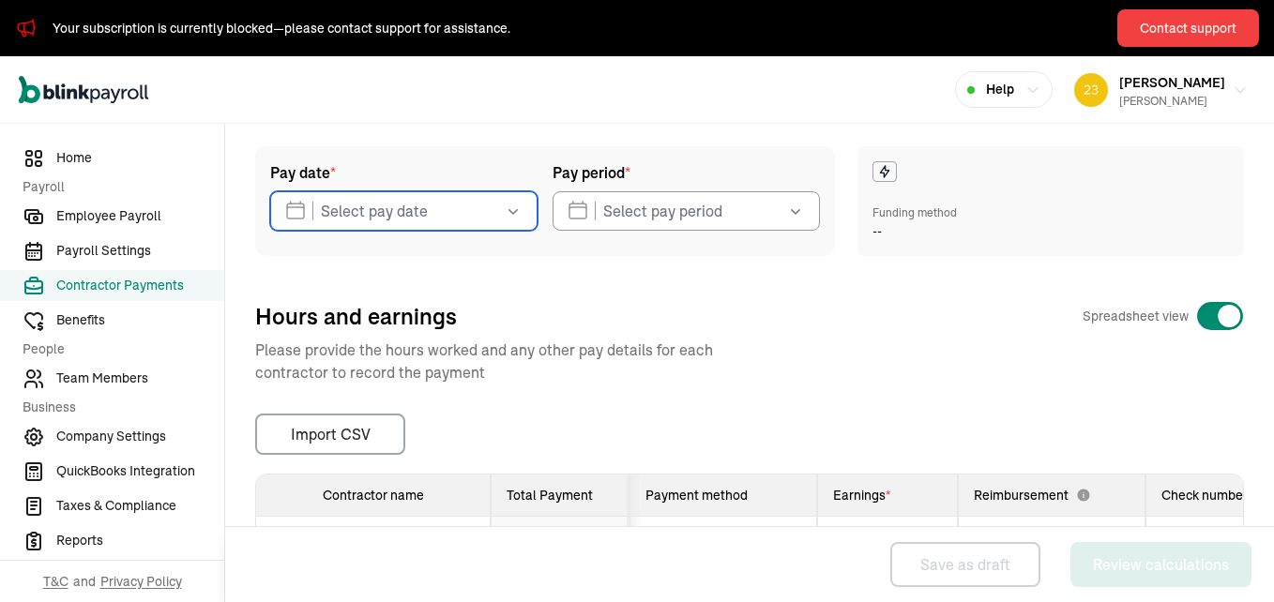
scroll to position [171, 0]
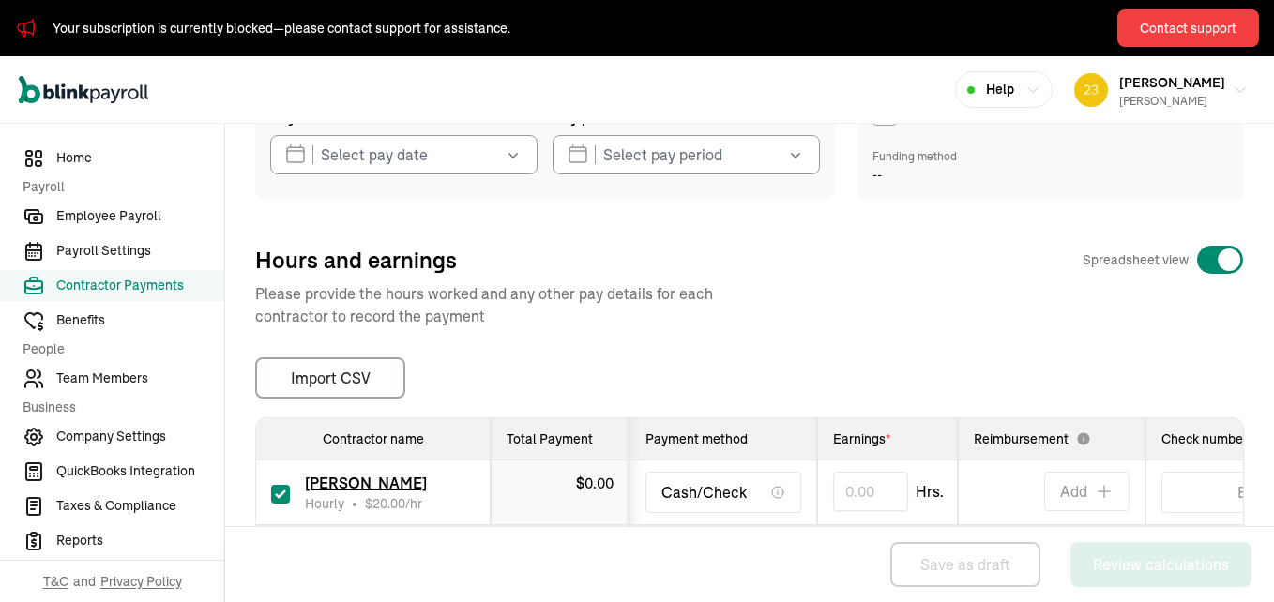
click at [511, 159] on icon "button" at bounding box center [513, 154] width 19 height 19
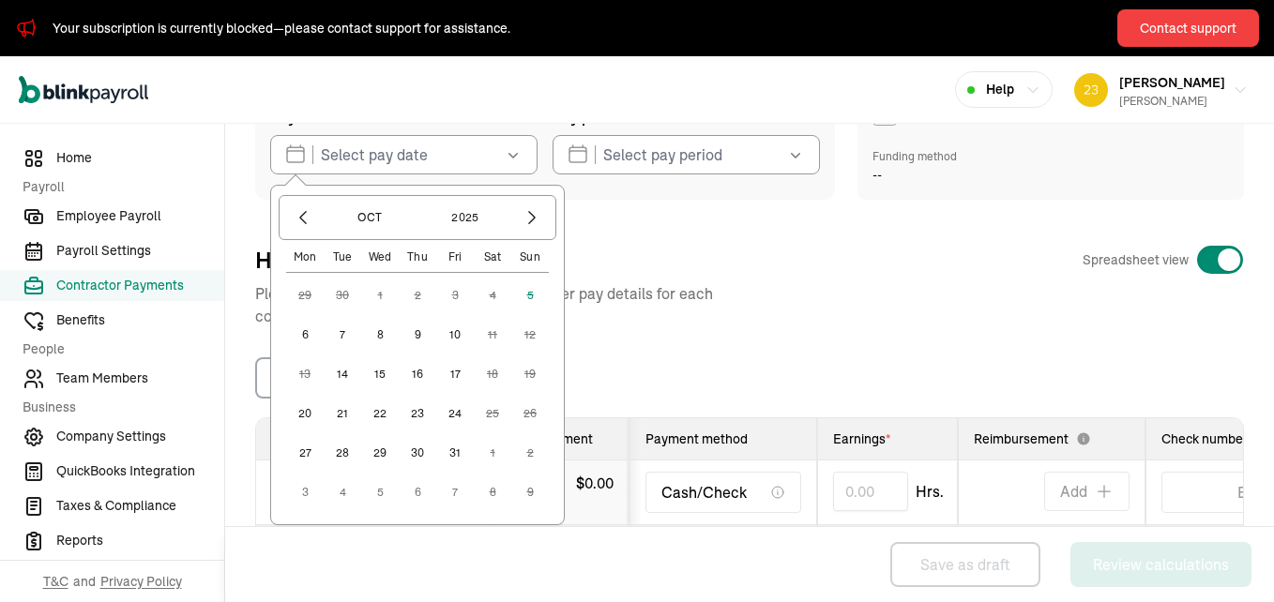
click at [305, 331] on button "6" at bounding box center [305, 335] width 38 height 38
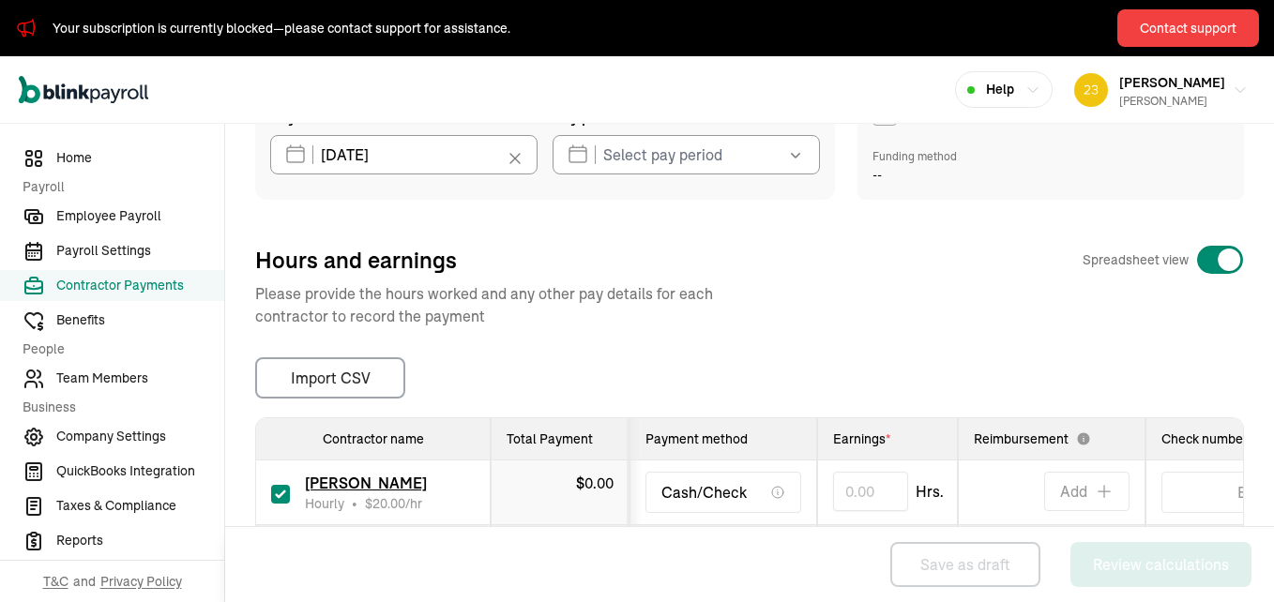
click at [786, 160] on icon "button" at bounding box center [795, 154] width 19 height 19
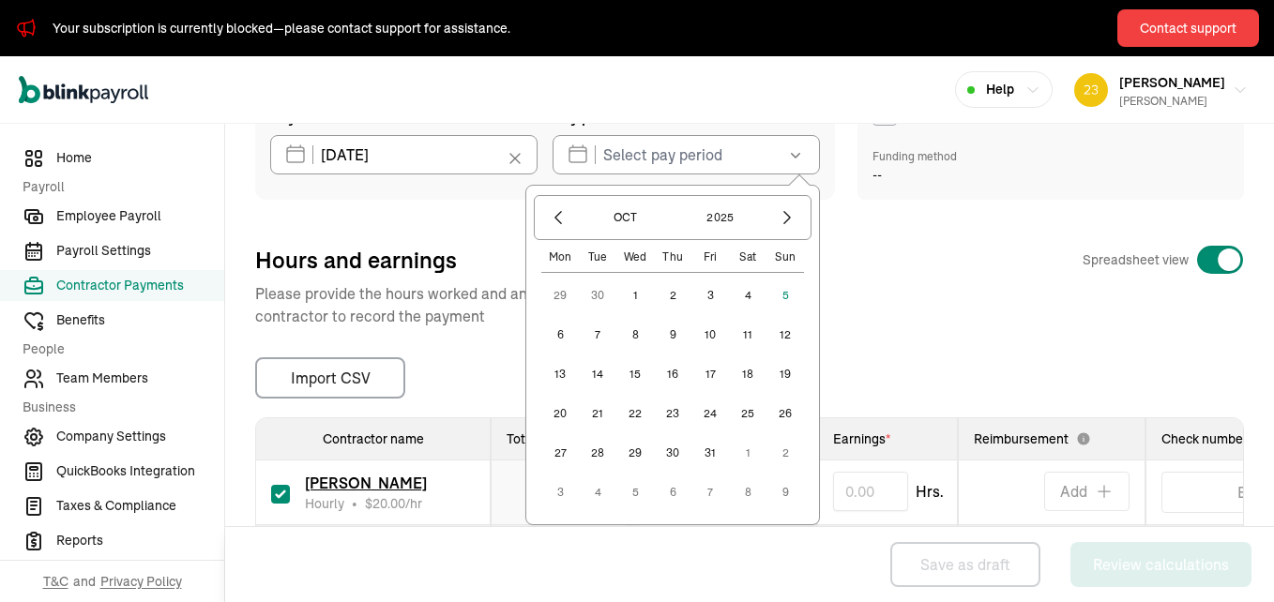
click at [549, 297] on button "29" at bounding box center [560, 296] width 38 height 38
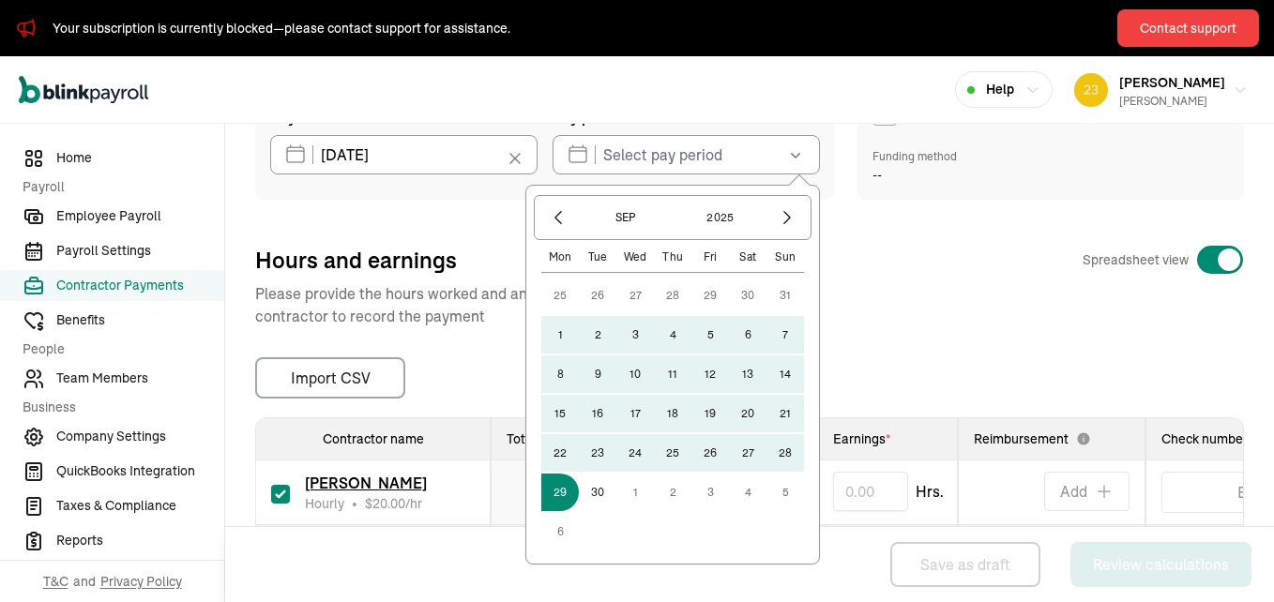
click at [705, 294] on button "29" at bounding box center [711, 296] width 38 height 38
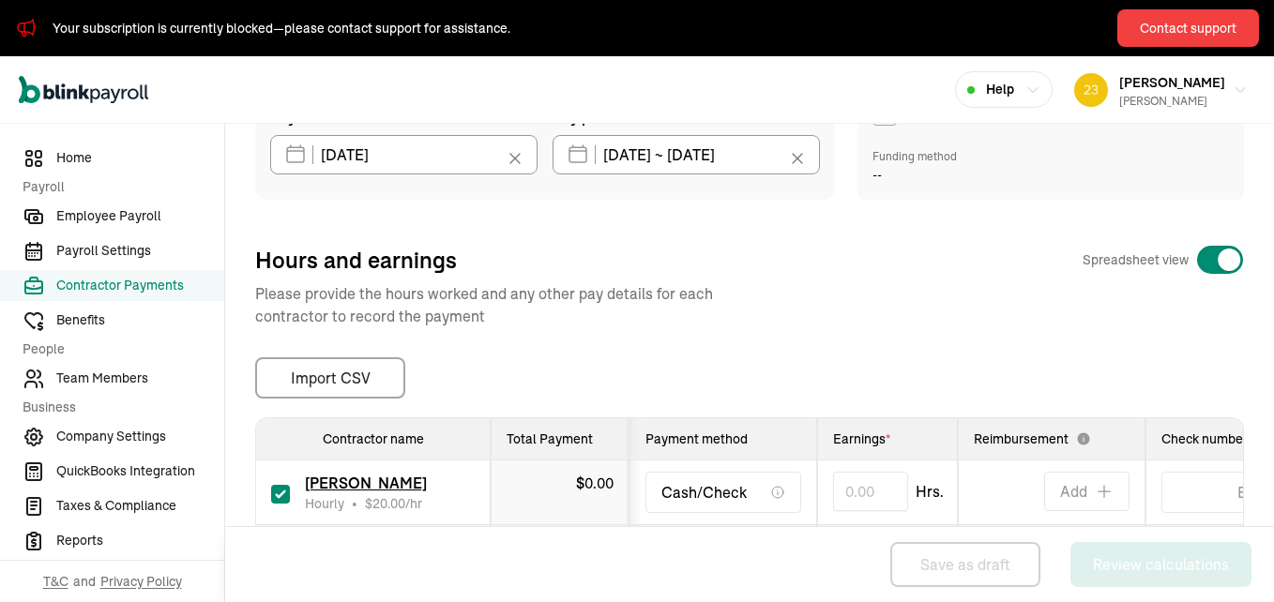
type input "[DATE] ~ [DATE]"
click at [788, 161] on icon at bounding box center [797, 158] width 19 height 19
click at [786, 158] on icon "button" at bounding box center [795, 154] width 19 height 19
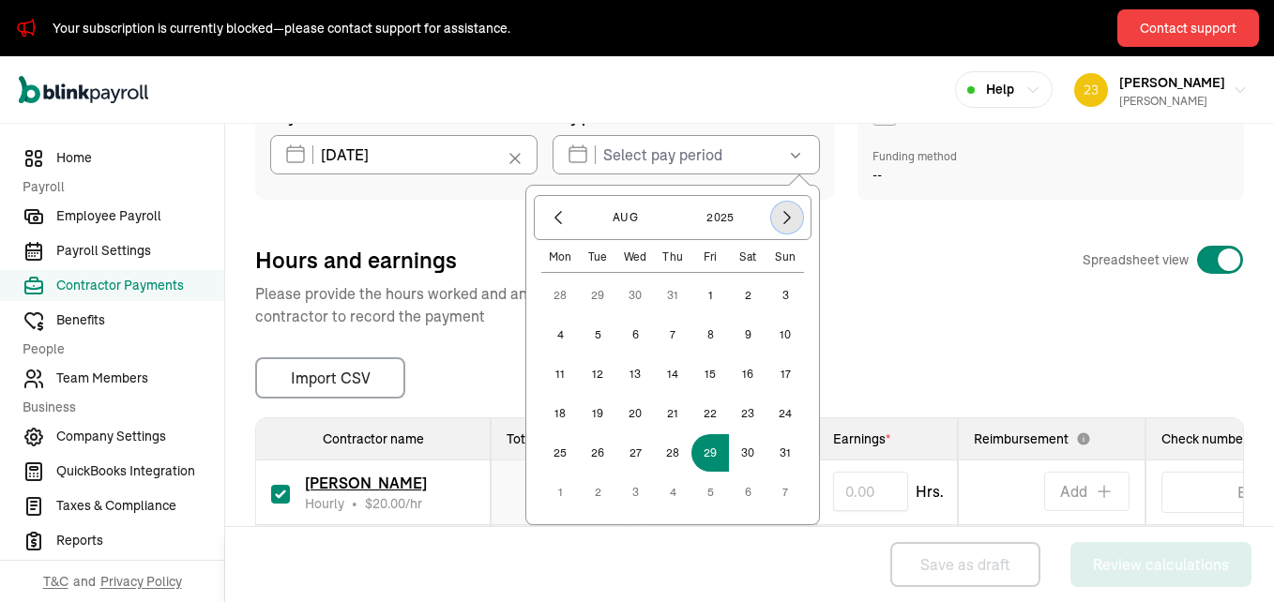
click at [778, 220] on icon "button" at bounding box center [787, 217] width 19 height 19
click at [778, 219] on icon "button" at bounding box center [787, 217] width 19 height 19
click at [549, 294] on button "29" at bounding box center [560, 296] width 38 height 38
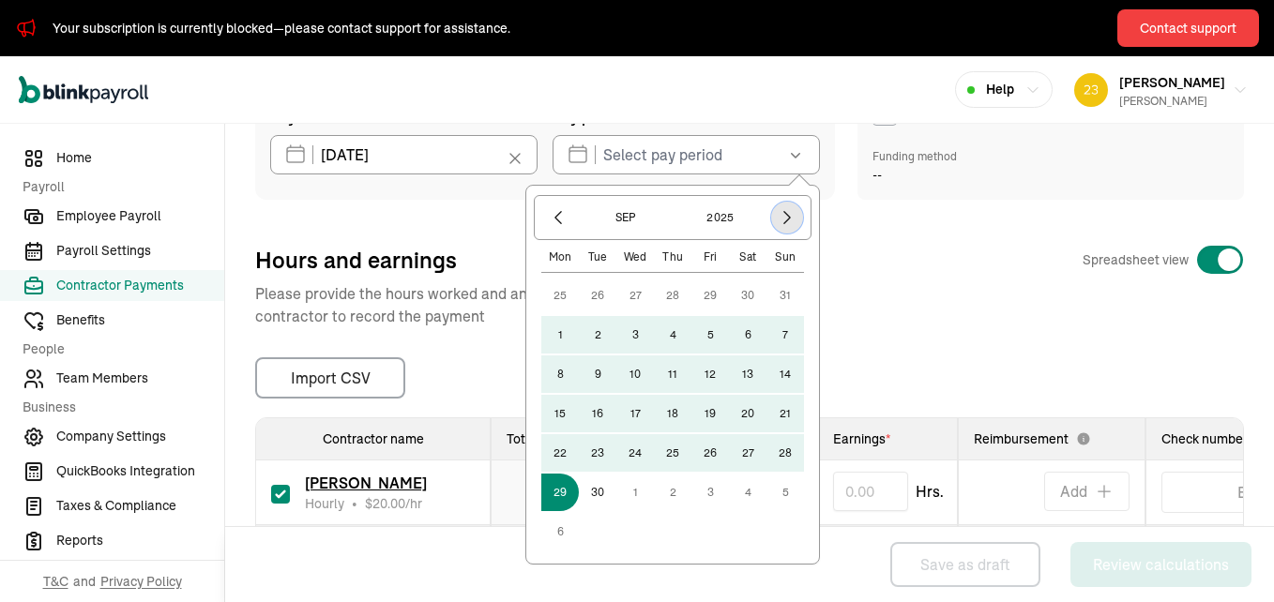
click at [779, 210] on icon "button" at bounding box center [787, 217] width 19 height 19
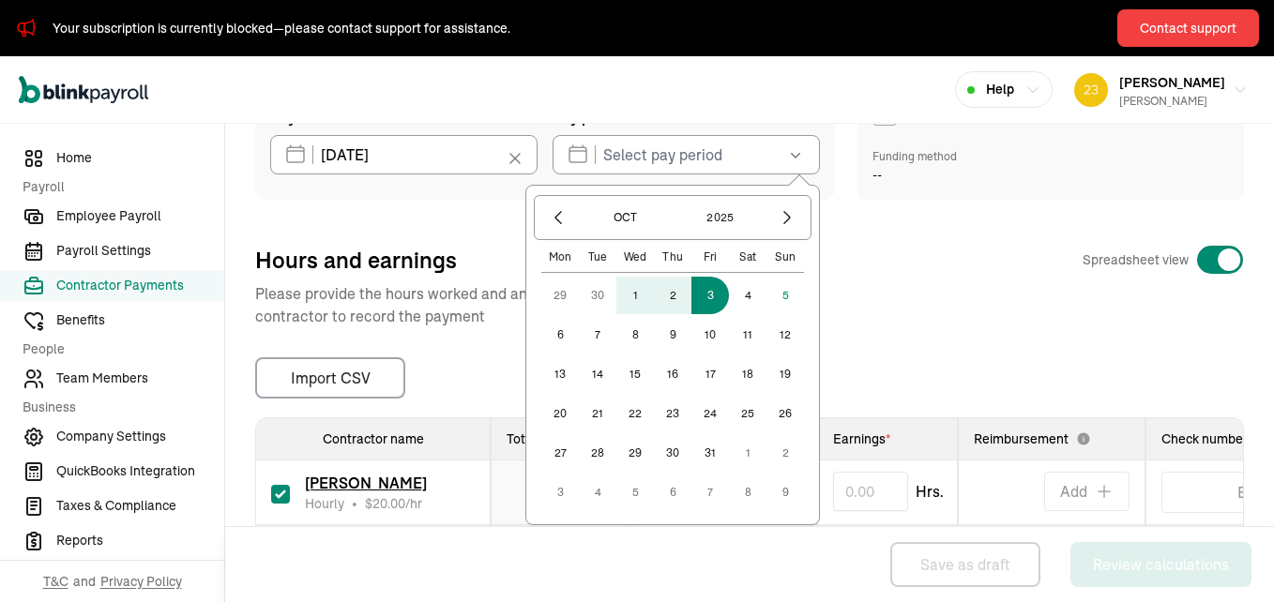
click at [701, 293] on button "3" at bounding box center [711, 296] width 38 height 38
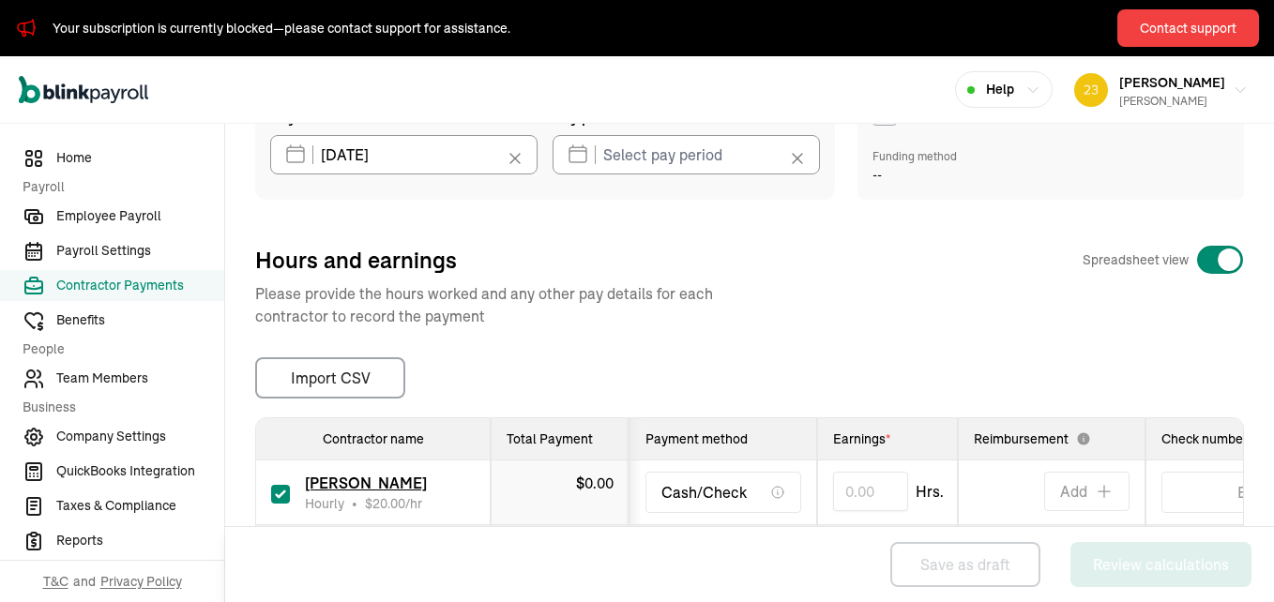
type input "[DATE] ~ [DATE]"
click at [847, 488] on input "text" at bounding box center [870, 491] width 75 height 39
click at [924, 328] on div "Pay date * [DATE] [DATE] Mon Tue Wed Thu Fri Sat Sun 29 30 1 2 3 4 5 6 7 8 9 10…" at bounding box center [749, 342] width 989 height 504
type input "17.50"
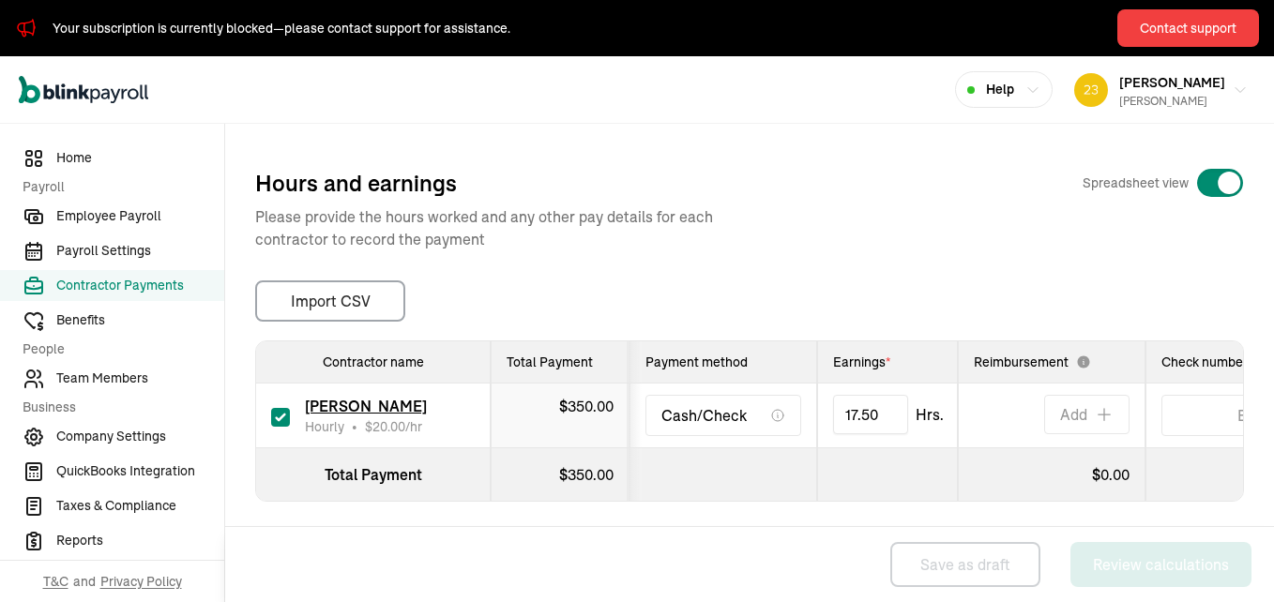
scroll to position [282, 0]
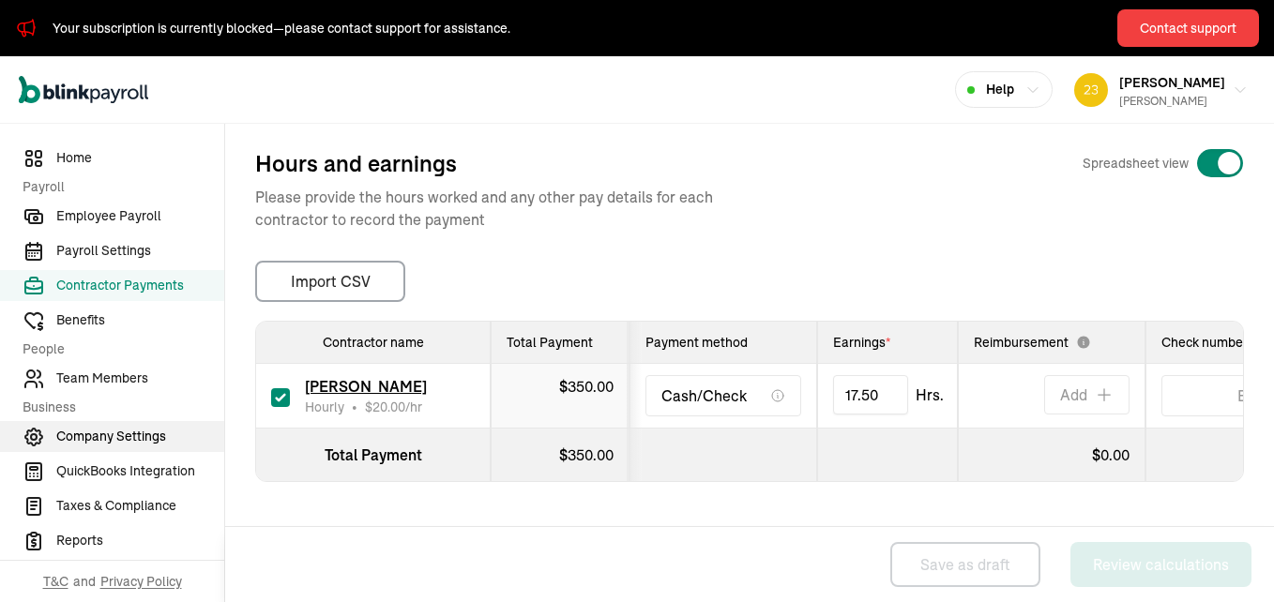
click at [128, 433] on span "Company Settings" at bounding box center [140, 437] width 168 height 20
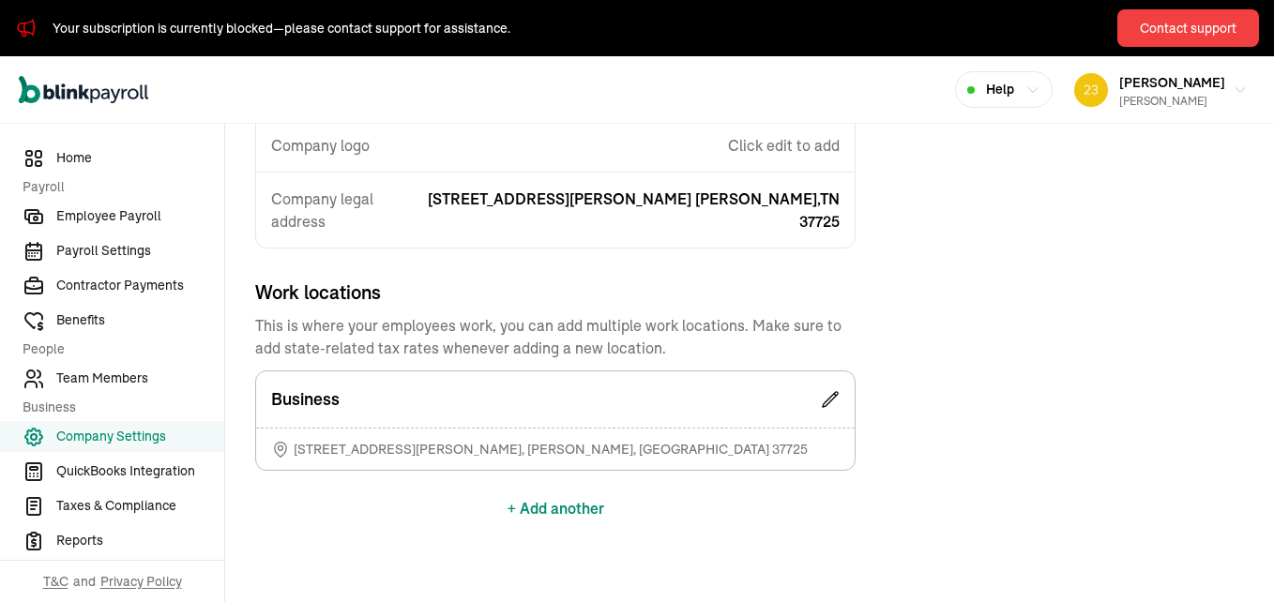
scroll to position [0, 0]
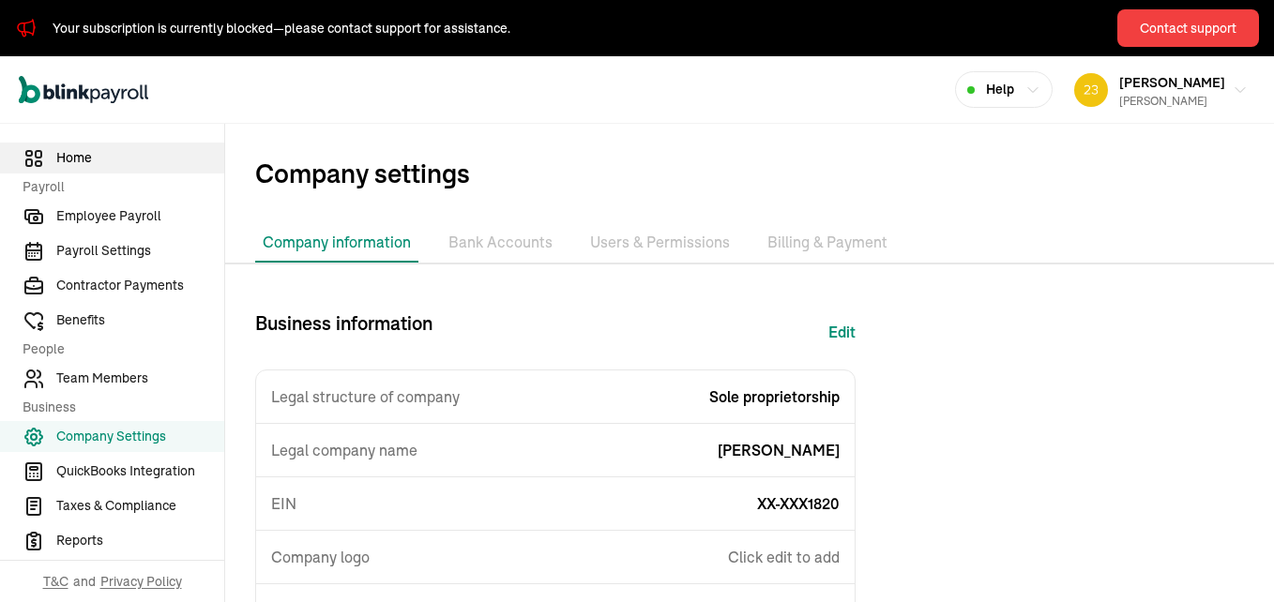
click at [70, 157] on span "Home" at bounding box center [140, 158] width 168 height 20
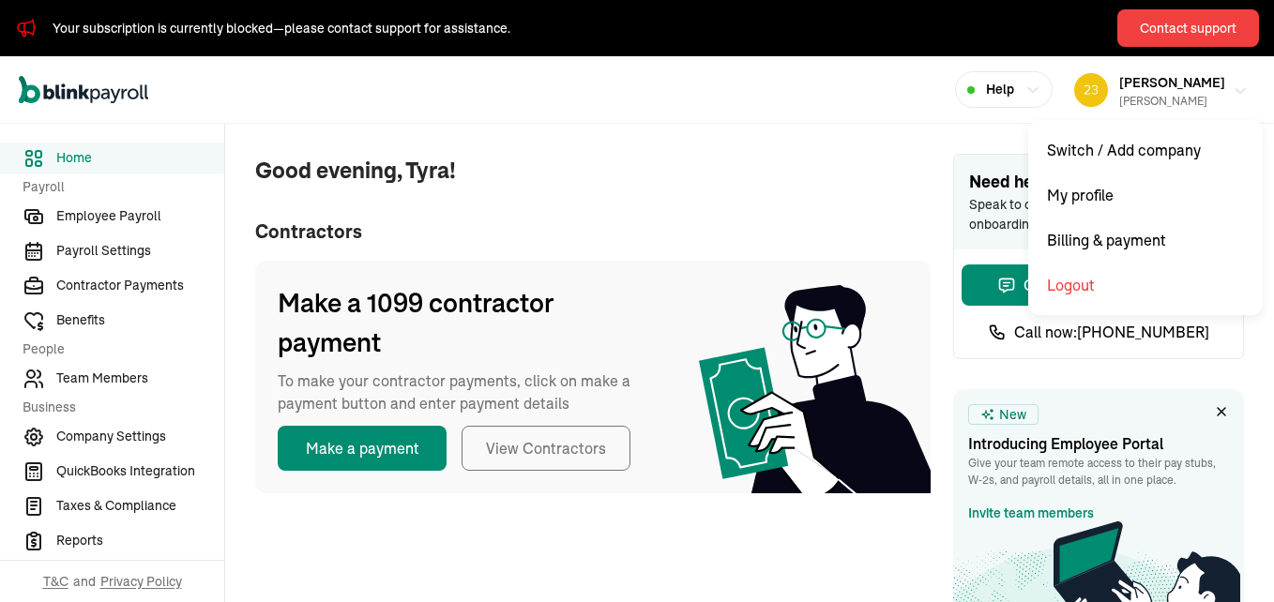
click at [1233, 92] on icon "button" at bounding box center [1240, 91] width 15 height 15
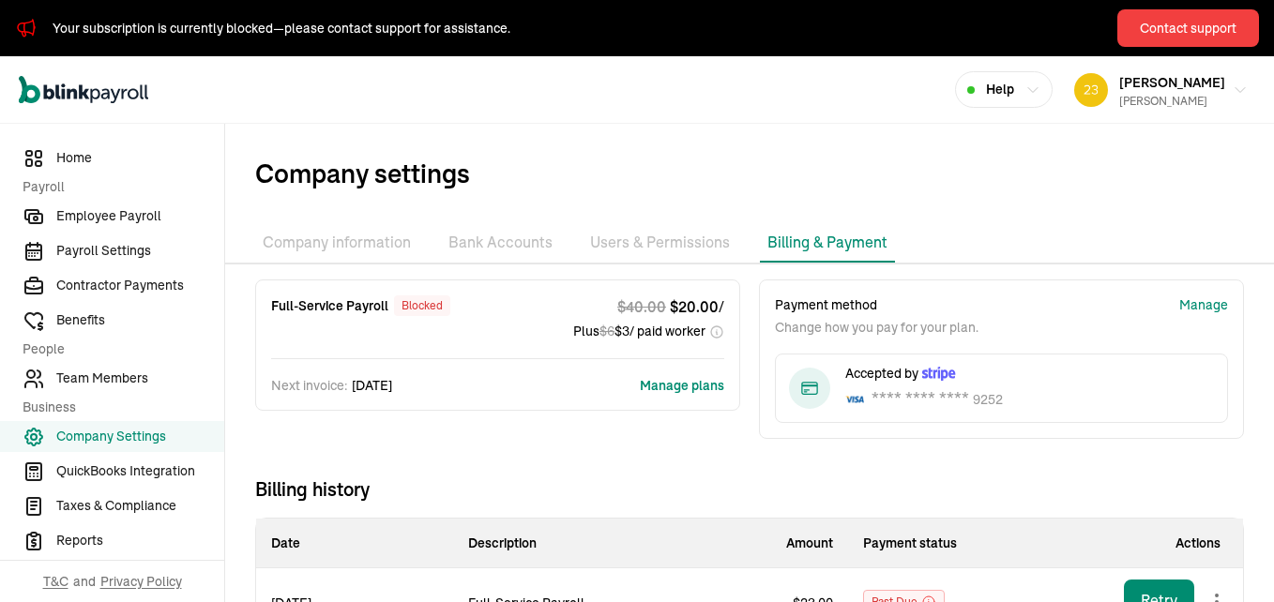
click at [444, 307] on div "blocked" at bounding box center [422, 306] width 56 height 21
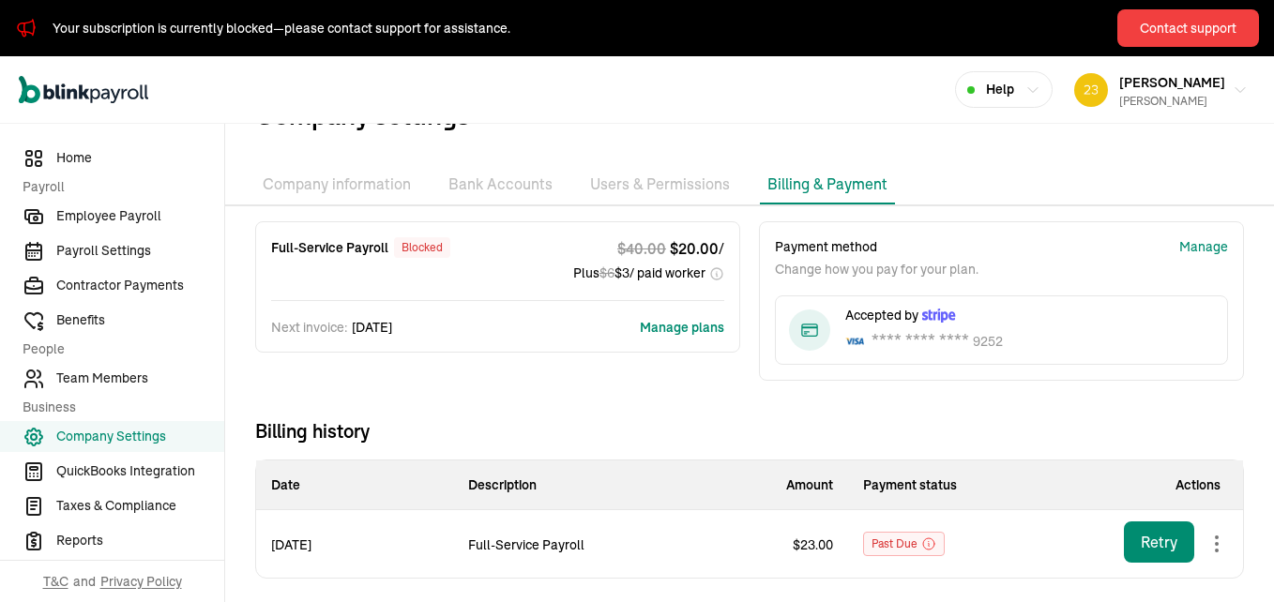
scroll to position [65, 0]
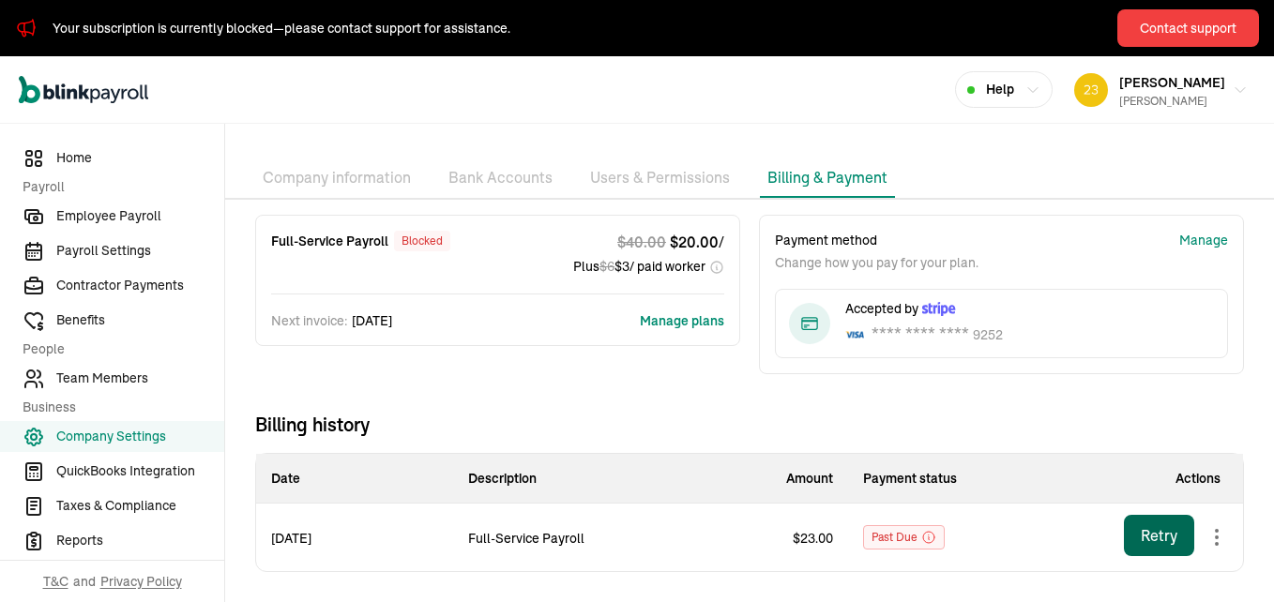
click at [1141, 540] on div "Retry" at bounding box center [1159, 536] width 37 height 23
click at [1145, 527] on div "Retry" at bounding box center [1159, 536] width 37 height 23
click at [886, 542] on span "Past due" at bounding box center [895, 537] width 46 height 23
click at [1188, 233] on div "Manage" at bounding box center [1204, 241] width 49 height 20
click at [1141, 528] on div "Retry" at bounding box center [1159, 536] width 37 height 23
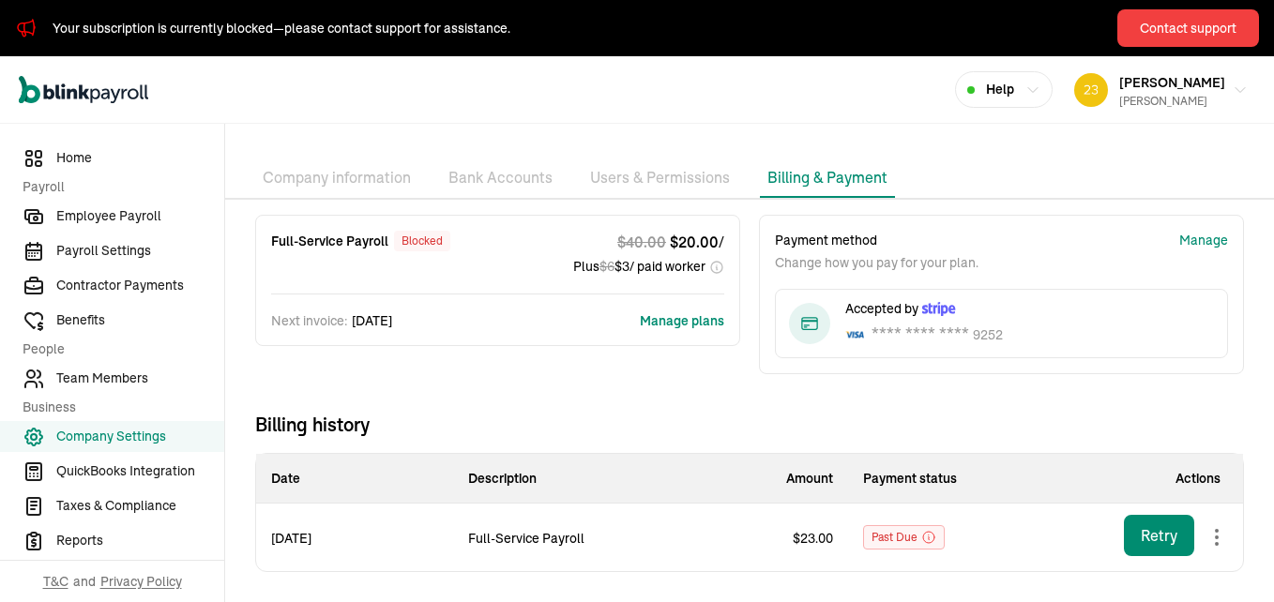
click at [513, 176] on li "Bank Accounts" at bounding box center [500, 178] width 119 height 39
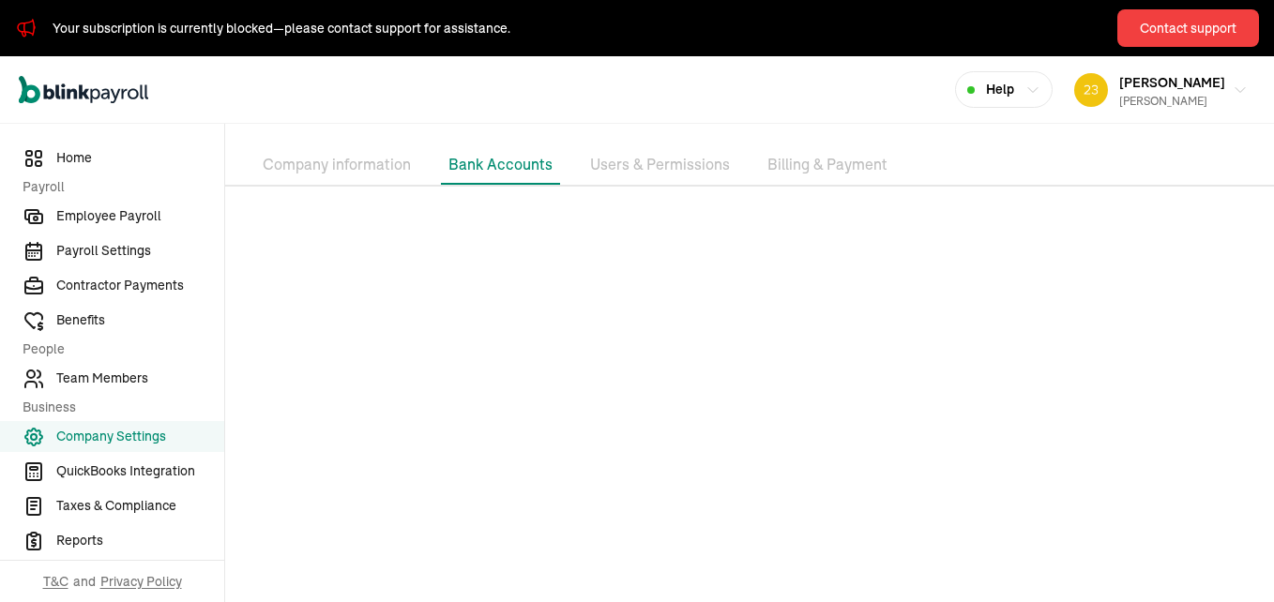
scroll to position [101, 0]
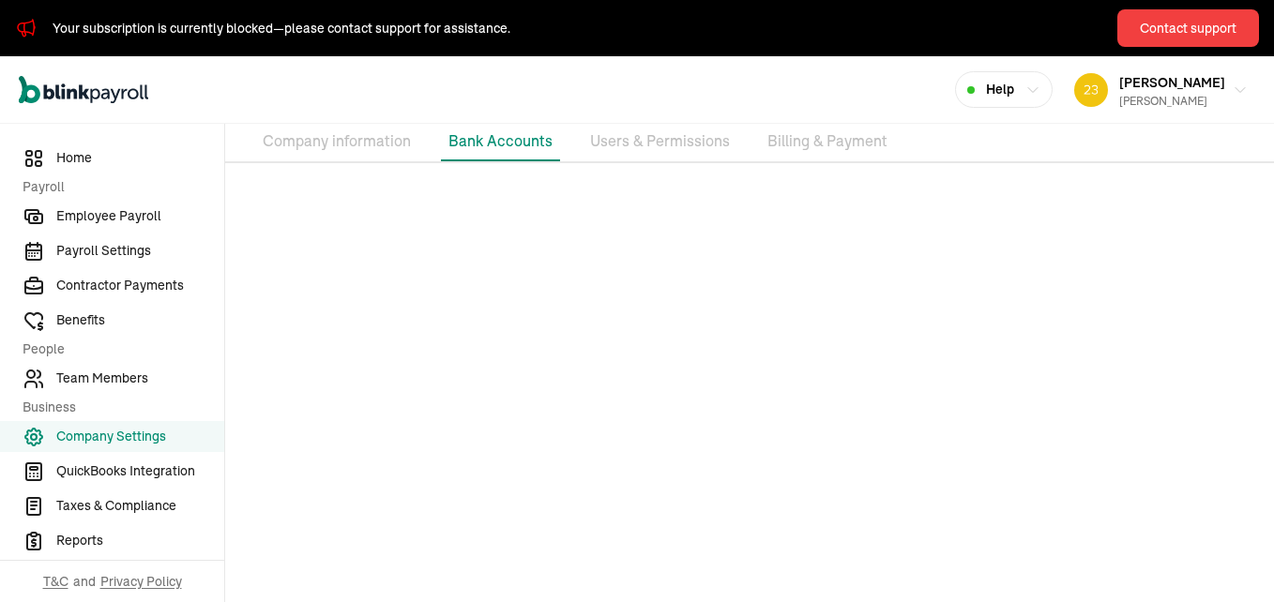
click at [655, 140] on li "Users & Permissions" at bounding box center [660, 141] width 155 height 39
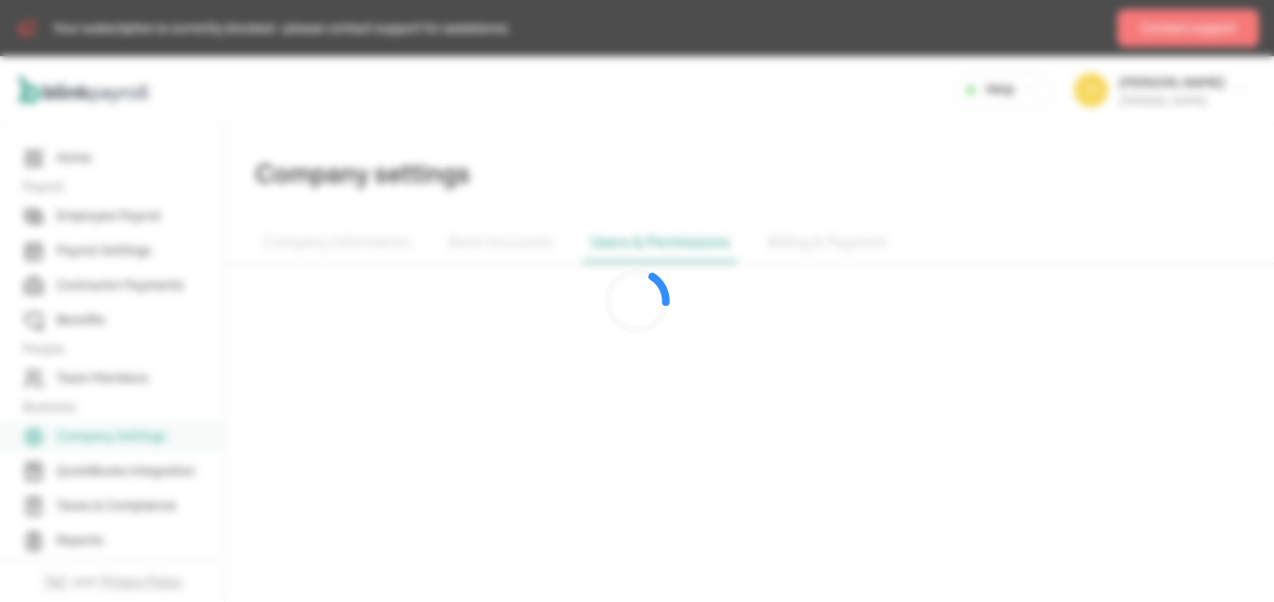
scroll to position [0, 0]
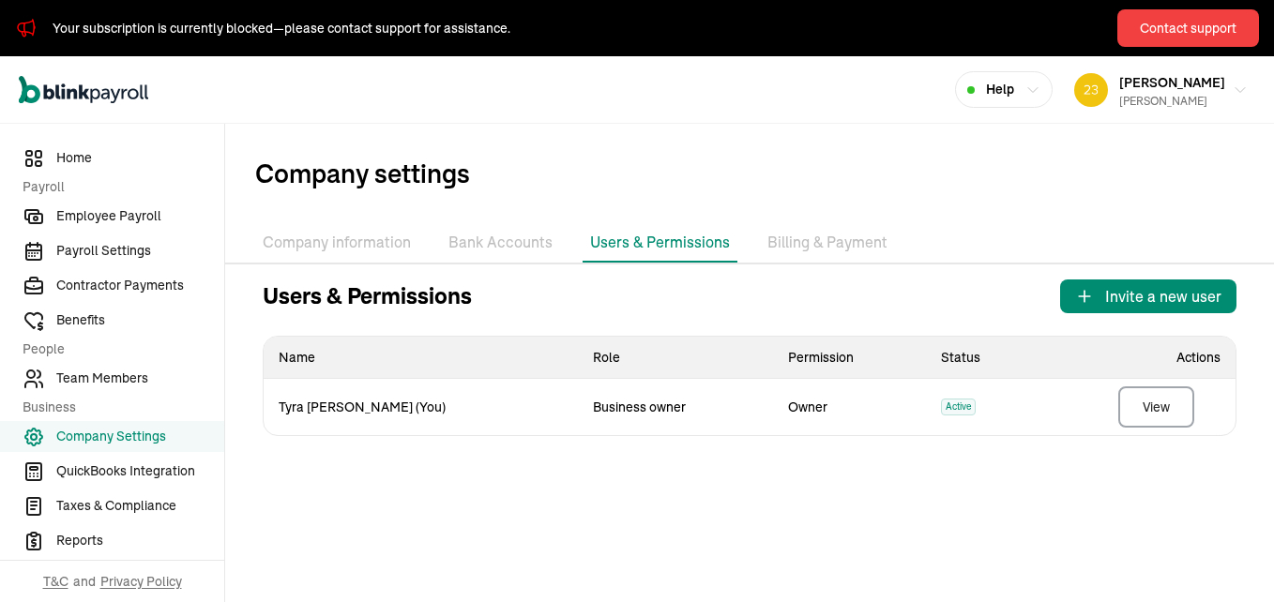
click at [815, 242] on li "Billing & Payment" at bounding box center [827, 242] width 135 height 39
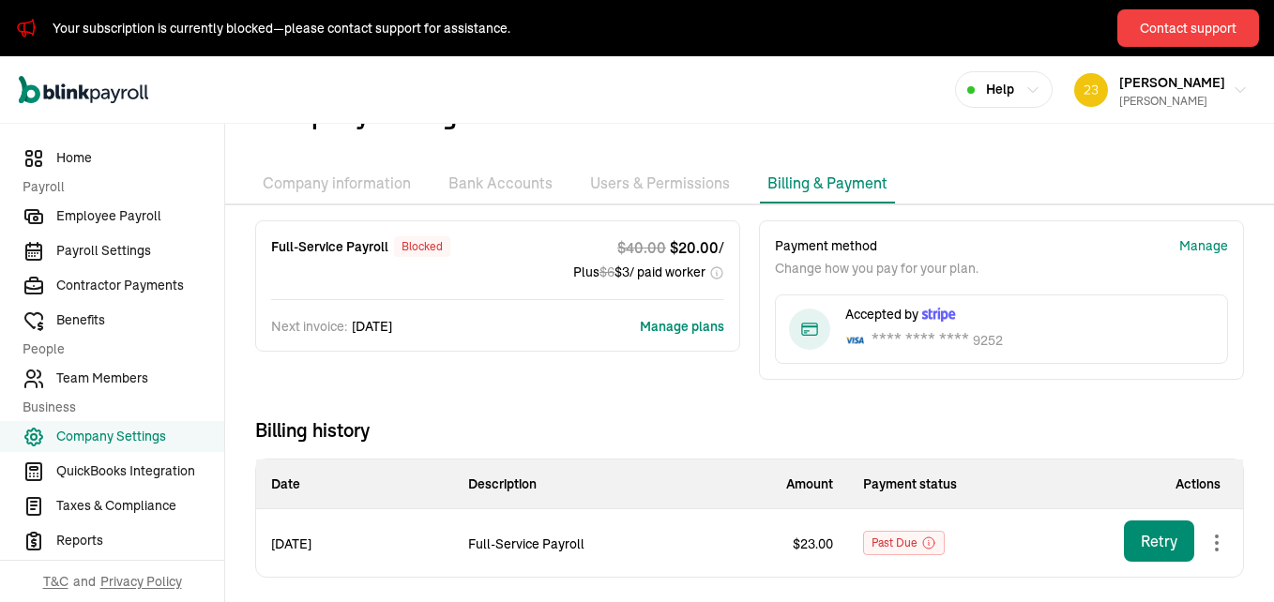
scroll to position [65, 0]
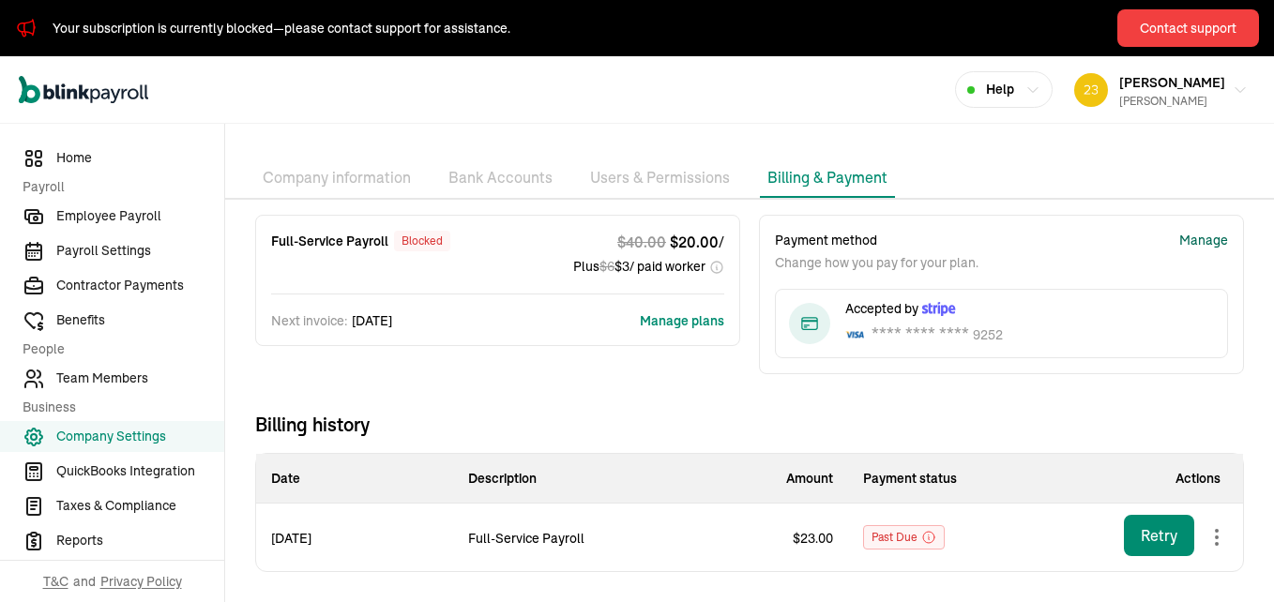
click at [1184, 242] on div "Manage" at bounding box center [1204, 241] width 49 height 20
click at [1141, 535] on div "Retry" at bounding box center [1159, 536] width 37 height 23
click at [667, 318] on button "Manage plans" at bounding box center [682, 321] width 84 height 19
click at [417, 238] on div "blocked" at bounding box center [422, 241] width 56 height 21
click at [1149, 536] on div "Retry" at bounding box center [1159, 536] width 37 height 23
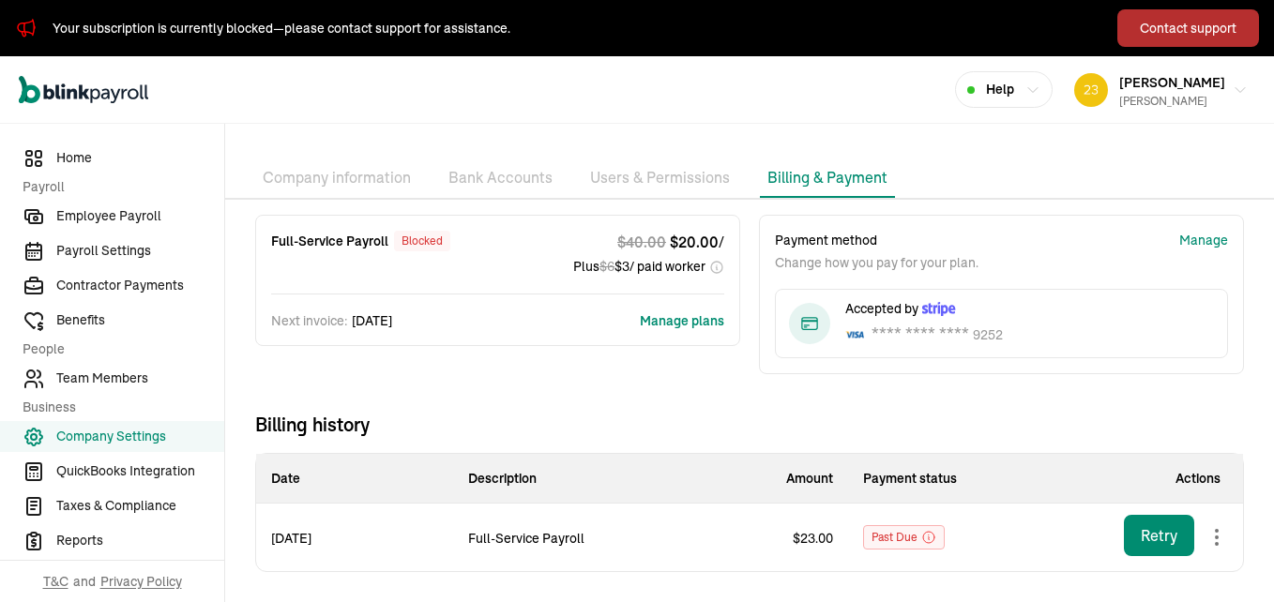
click at [1178, 27] on div "Contact support" at bounding box center [1188, 29] width 97 height 20
click at [786, 35] on div "Your subscription is currently blocked—please contact support for assistance. C…" at bounding box center [637, 28] width 1274 height 56
click at [672, 100] on div "Open main menu Help [PERSON_NAME] [PERSON_NAME]" at bounding box center [637, 90] width 1274 height 68
drag, startPoint x: 639, startPoint y: 84, endPoint x: 725, endPoint y: 83, distance: 86.3
click at [642, 83] on div "Open main menu Help [PERSON_NAME] [PERSON_NAME]" at bounding box center [637, 90] width 1274 height 68
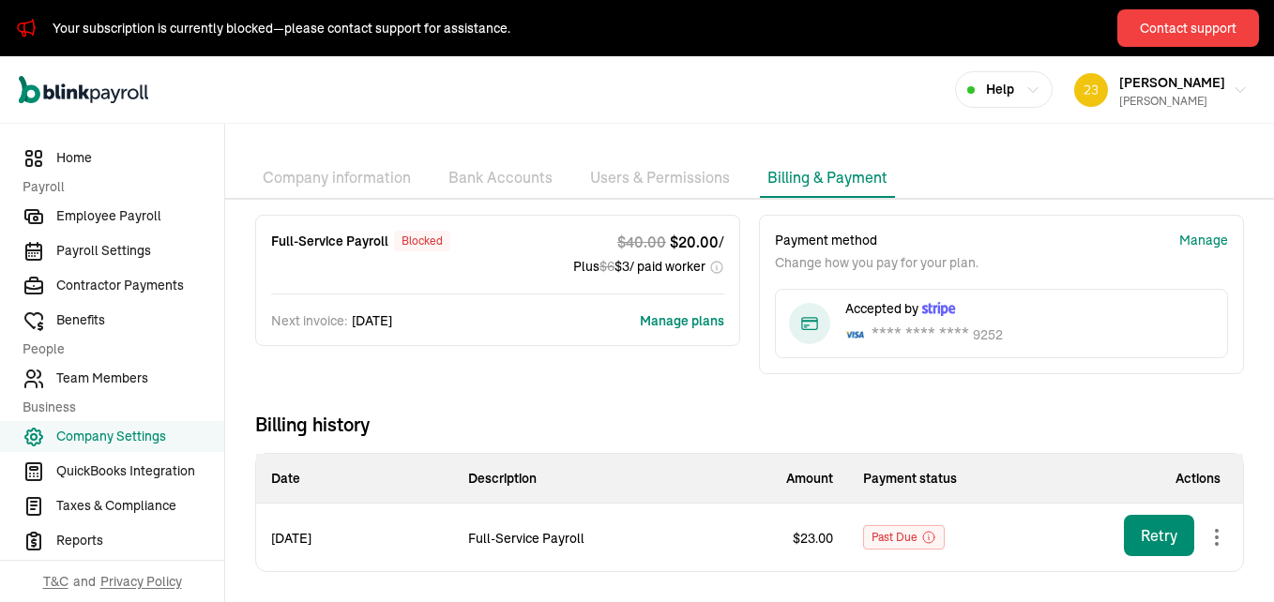
click at [607, 91] on div "Open main menu Help [PERSON_NAME] [PERSON_NAME]" at bounding box center [637, 90] width 1274 height 68
click at [70, 150] on span "Home" at bounding box center [140, 158] width 168 height 20
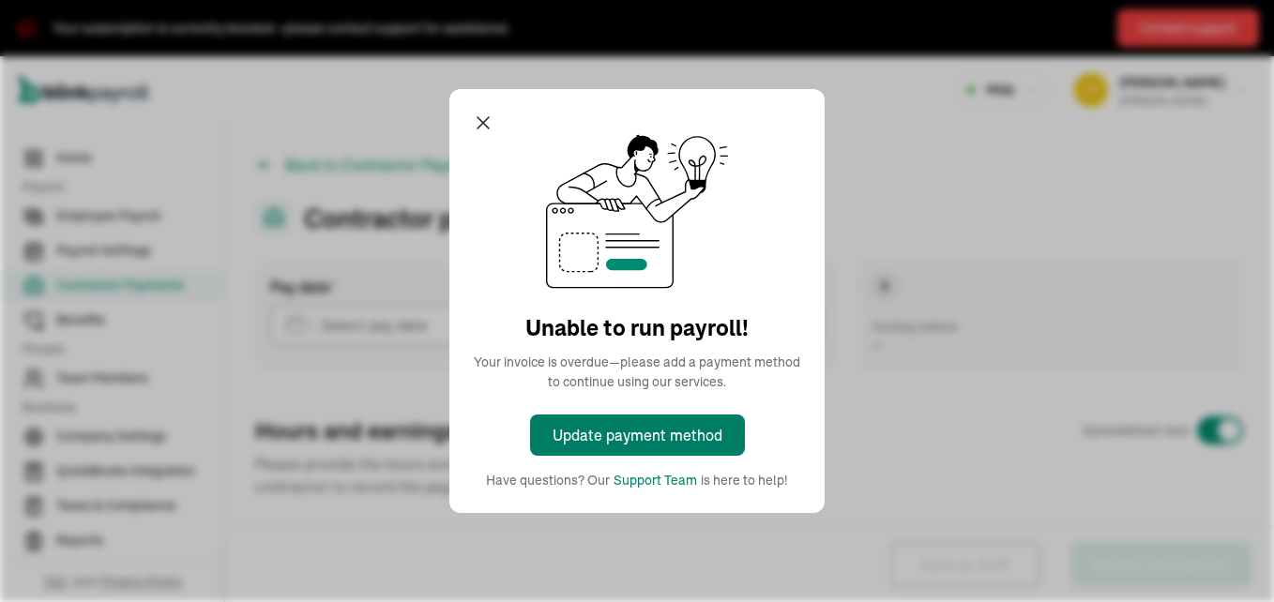
click at [677, 426] on div "Update payment method" at bounding box center [638, 435] width 170 height 23
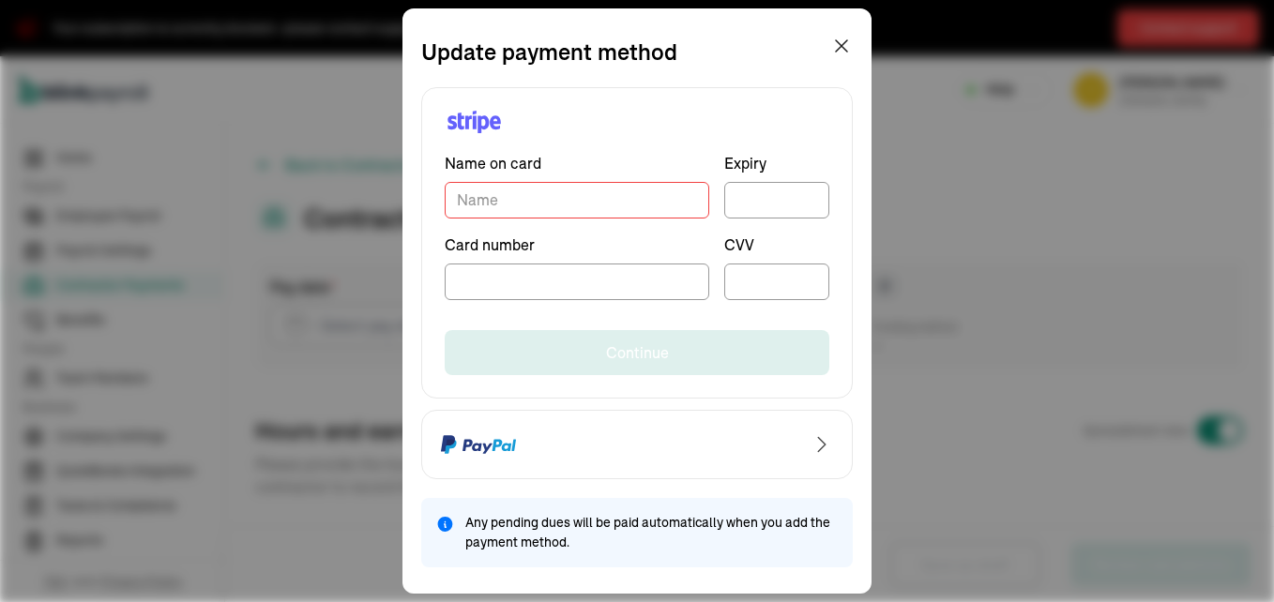
click at [524, 201] on input "TextInput" at bounding box center [577, 200] width 265 height 37
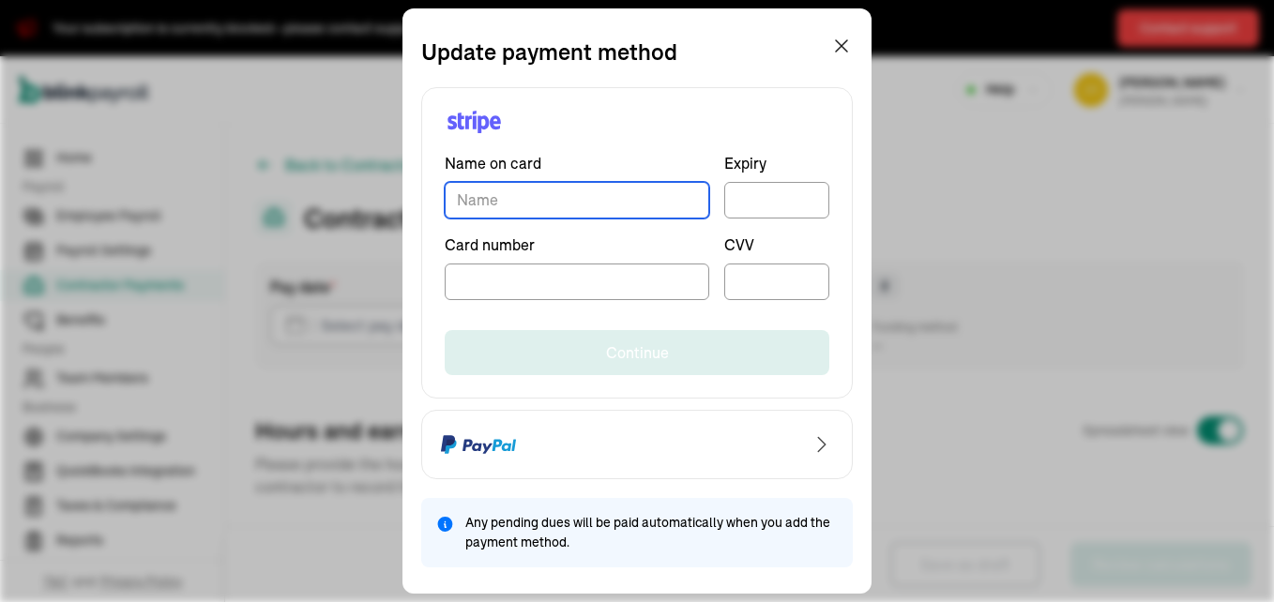
click at [485, 197] on input "TextInput" at bounding box center [577, 200] width 265 height 37
type input "Tyra [PERSON_NAME]"
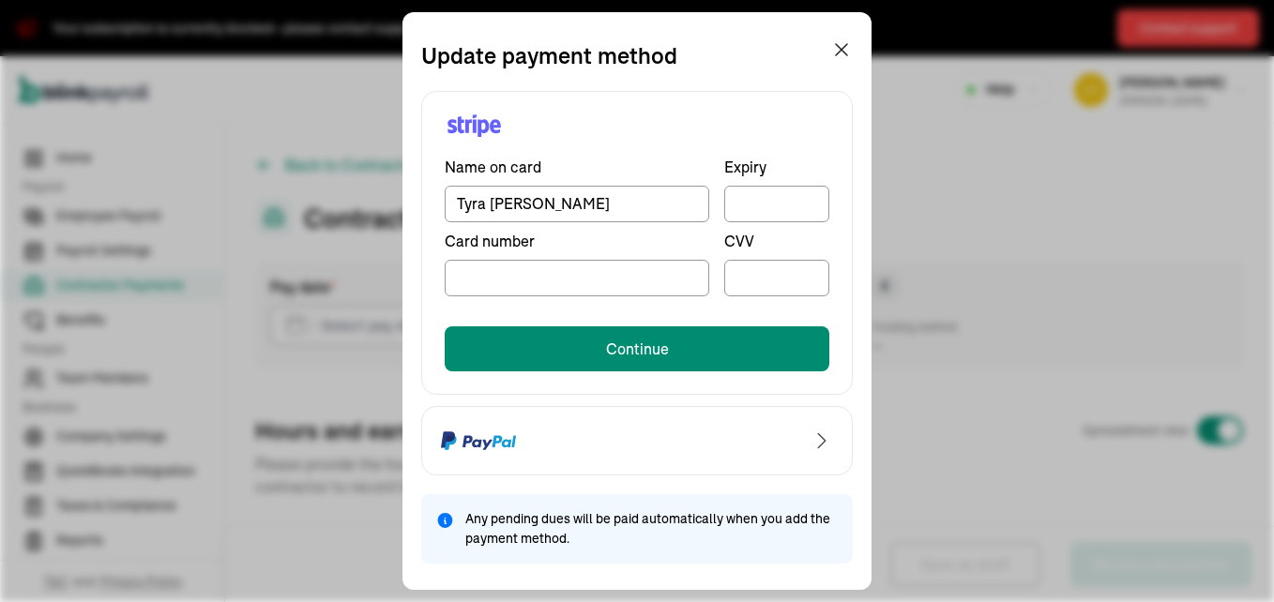
click at [692, 96] on div "Name on card [PERSON_NAME] [PERSON_NAME] Expiry Card number CVV Continue" at bounding box center [637, 243] width 432 height 304
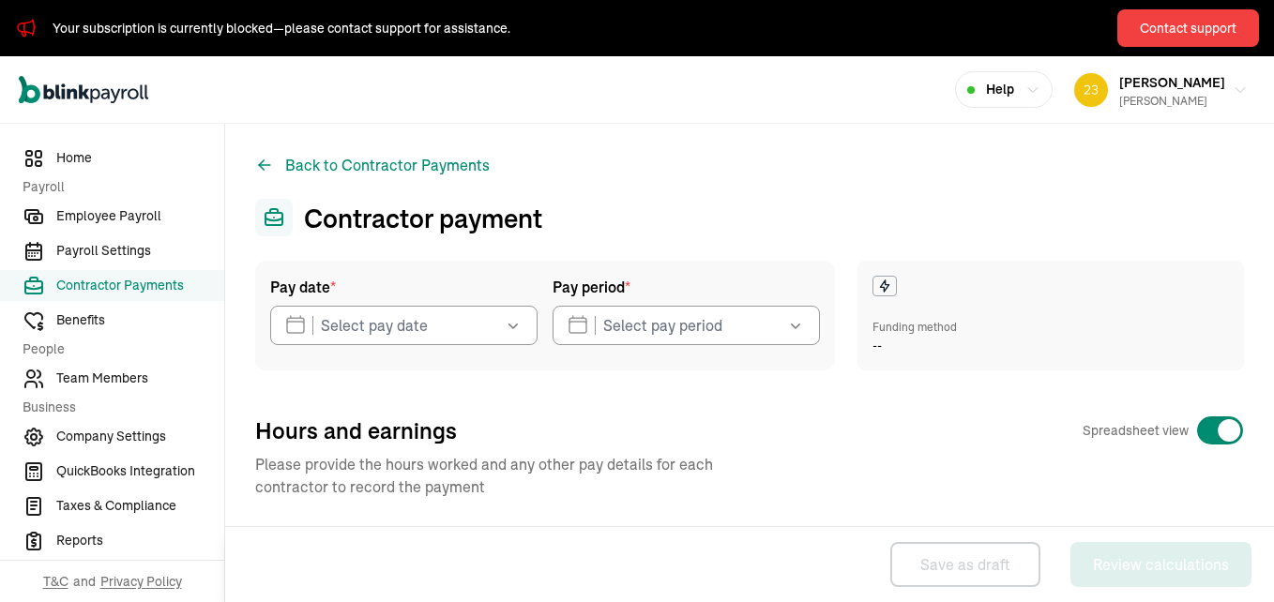
click at [707, 160] on div "Back to Contractor Payments Contractor payment Pay date * [DATE] Mon Tue Wed Th…" at bounding box center [749, 497] width 1049 height 746
click at [279, 214] on icon at bounding box center [274, 219] width 17 height 12
click at [1175, 20] on div "Contact support" at bounding box center [1188, 29] width 97 height 20
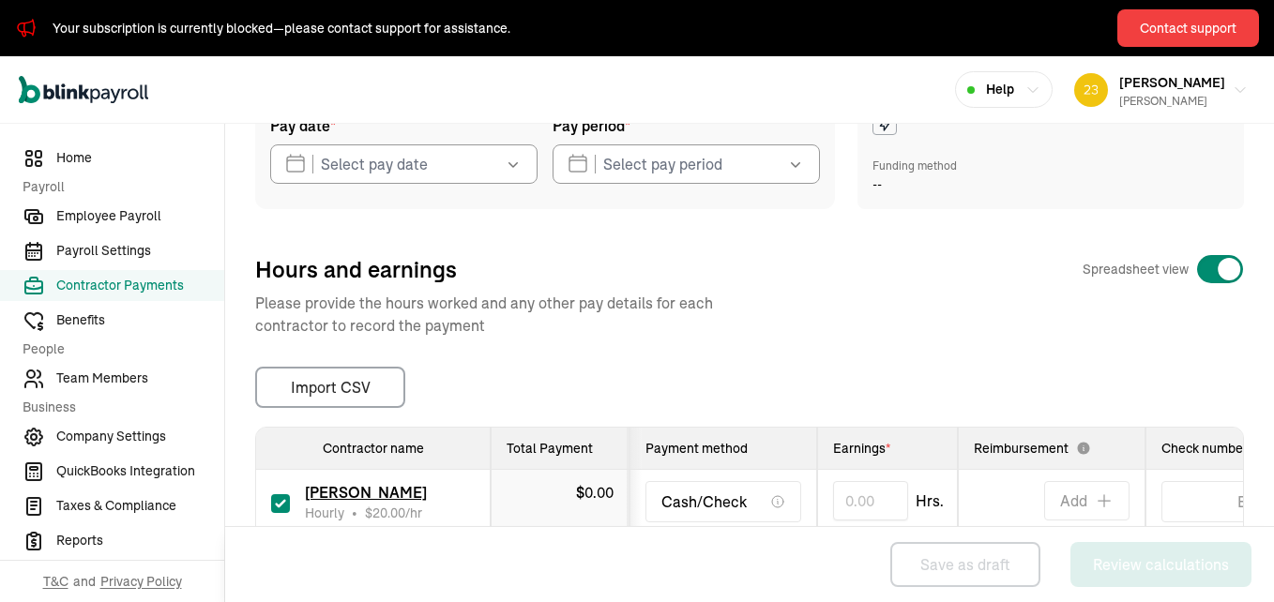
scroll to position [0, 0]
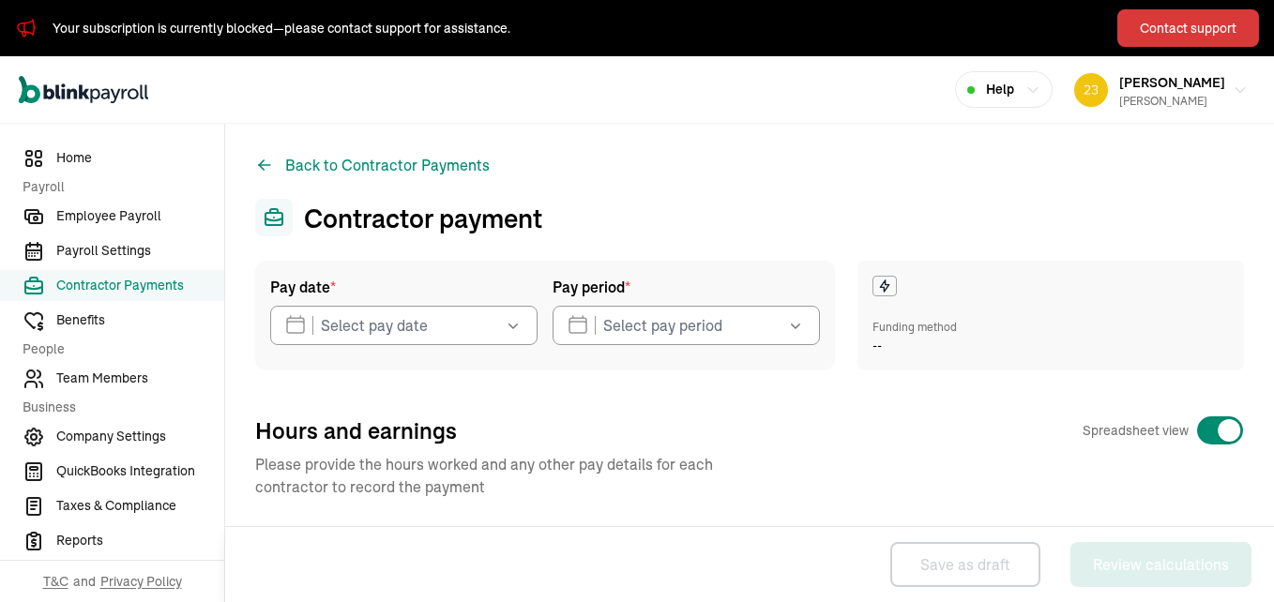
click at [1197, 23] on div "Contact support" at bounding box center [1188, 29] width 97 height 20
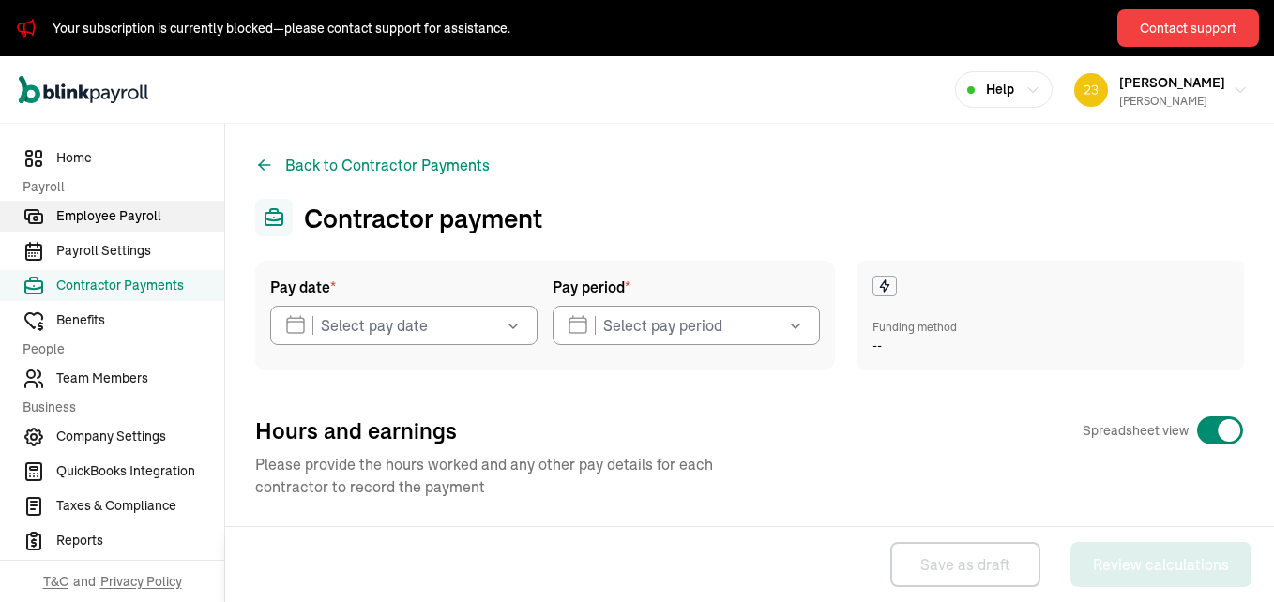
click at [85, 215] on span "Employee Payroll" at bounding box center [140, 216] width 168 height 20
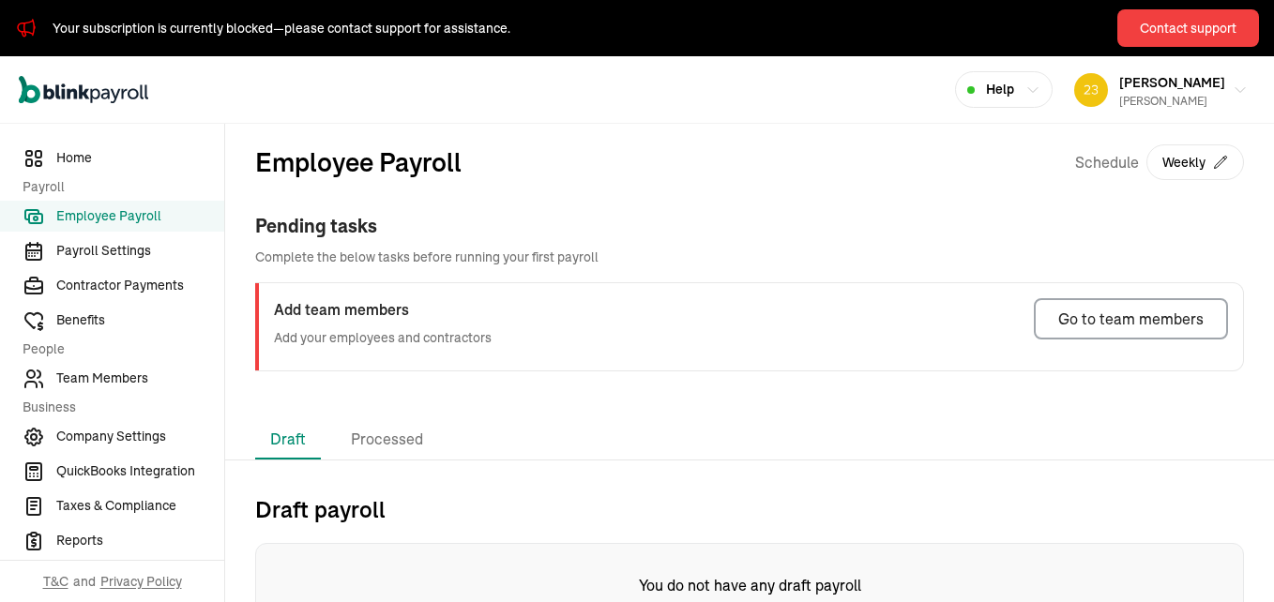
click at [71, 213] on span "Employee Payroll" at bounding box center [140, 216] width 168 height 20
click at [60, 252] on span "Payroll Settings" at bounding box center [140, 251] width 168 height 20
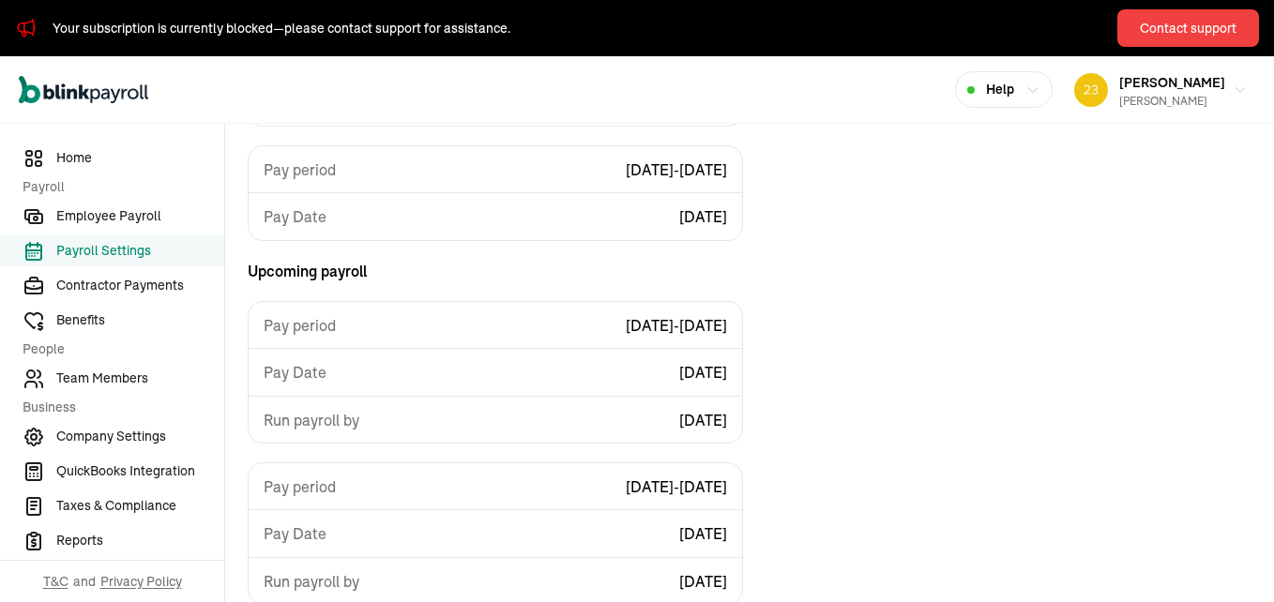
scroll to position [1045, 0]
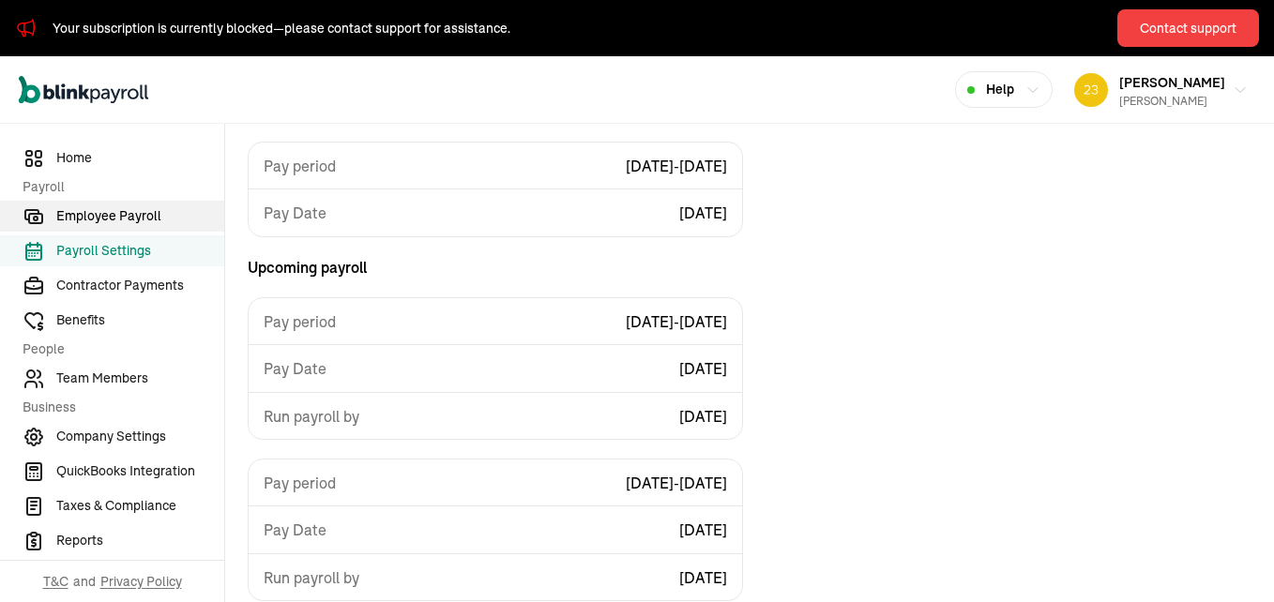
drag, startPoint x: 75, startPoint y: 244, endPoint x: 55, endPoint y: 220, distance: 31.4
click at [75, 244] on span "Payroll Settings" at bounding box center [140, 251] width 168 height 20
click at [55, 218] on link "Employee Payroll" at bounding box center [112, 216] width 224 height 31
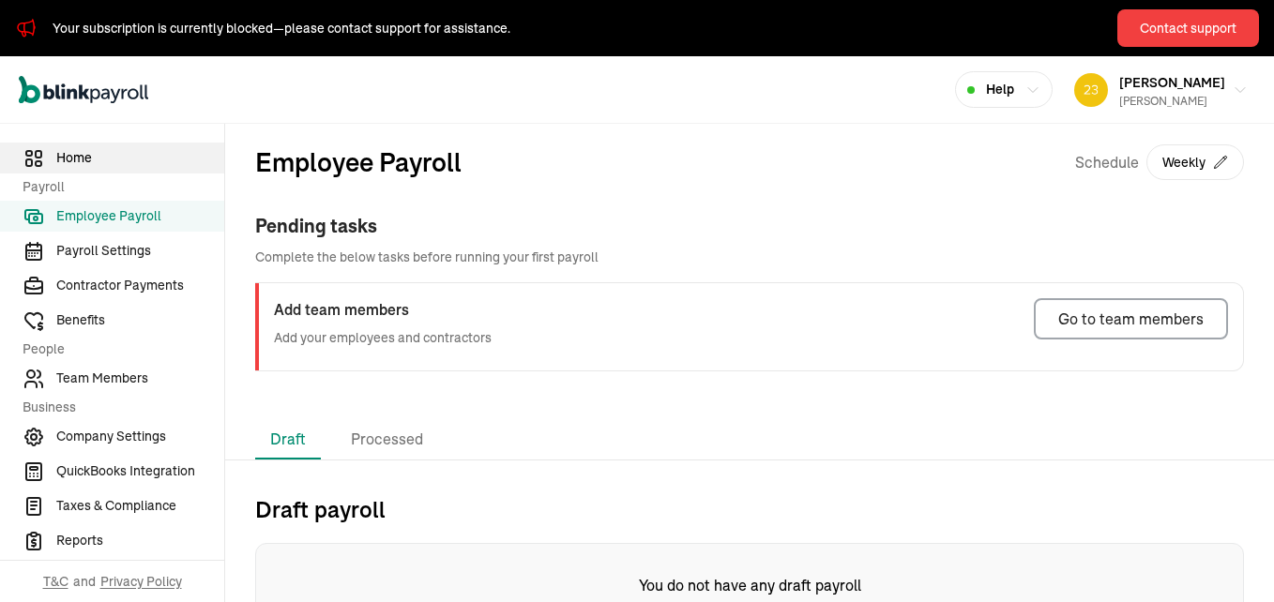
click at [69, 160] on span "Home" at bounding box center [140, 158] width 168 height 20
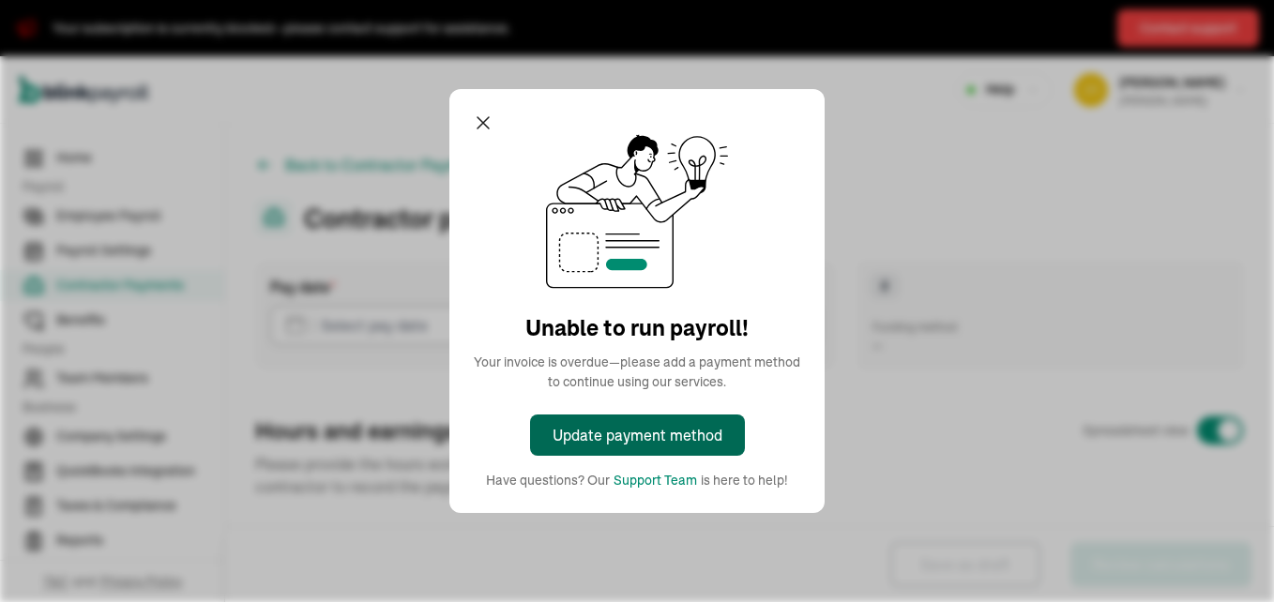
click at [675, 434] on div "Update payment method" at bounding box center [638, 435] width 170 height 23
